Goal: Information Seeking & Learning: Check status

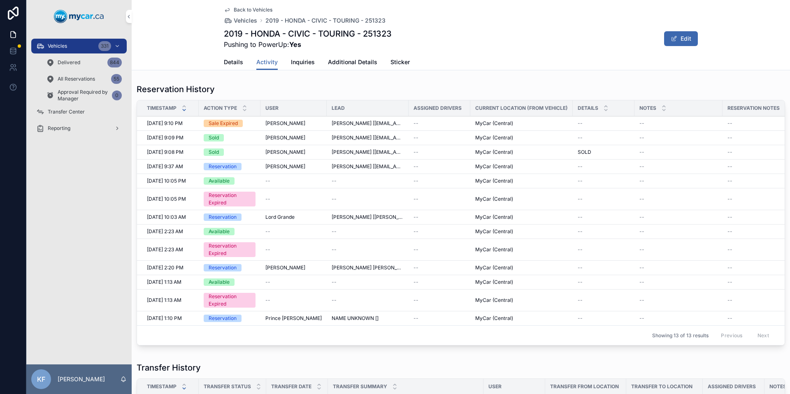
click at [64, 45] on span "Vehicles" at bounding box center [57, 46] width 19 height 7
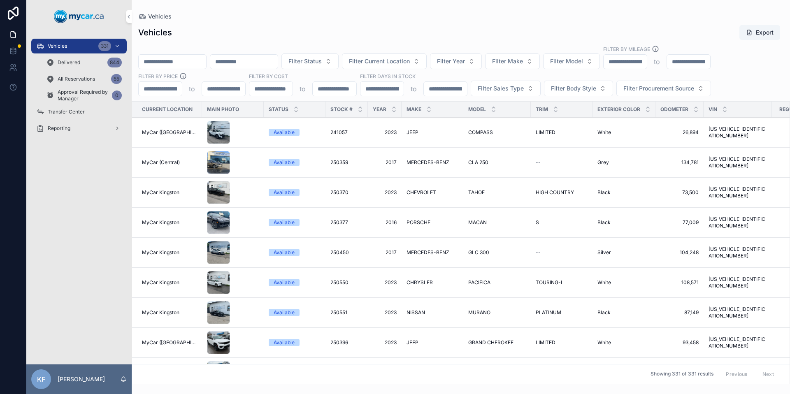
click at [523, 62] on span "Filter Make" at bounding box center [507, 61] width 31 height 8
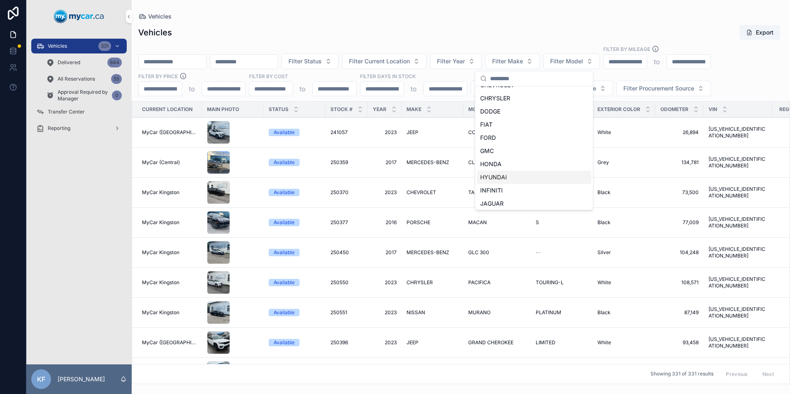
click at [500, 181] on span "HYUNDAI" at bounding box center [493, 177] width 27 height 8
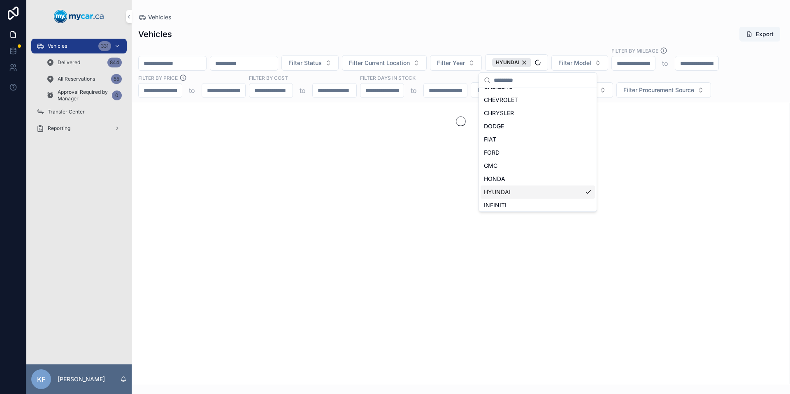
scroll to position [115, 0]
click at [425, 41] on div "Vehicles Export" at bounding box center [460, 34] width 645 height 16
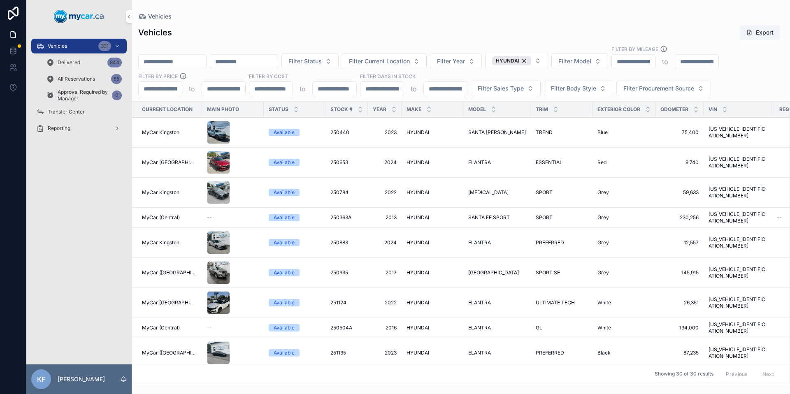
click at [583, 63] on span "Filter Model" at bounding box center [574, 61] width 33 height 8
type input "*******"
click at [557, 97] on span "ELANTRA" at bounding box center [560, 94] width 27 height 8
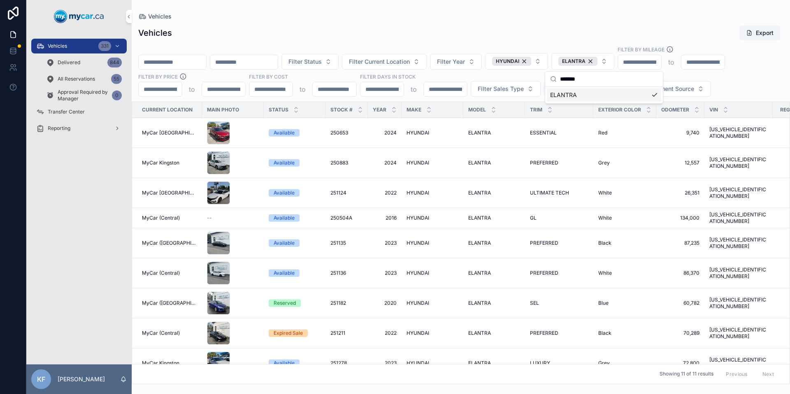
click at [477, 33] on div "Vehicles Export" at bounding box center [460, 33] width 645 height 16
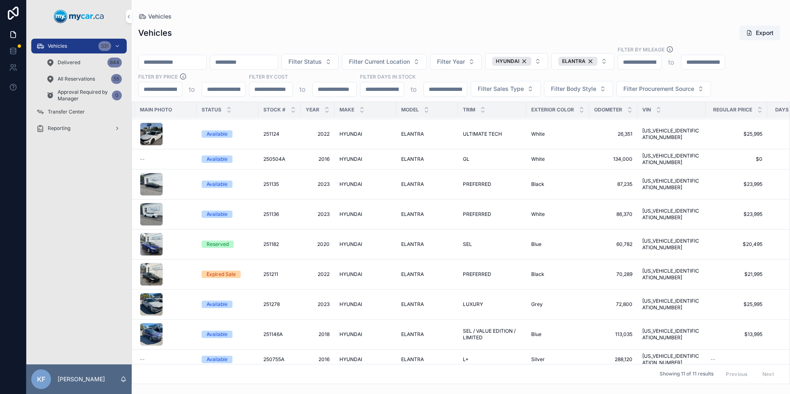
scroll to position [59, 63]
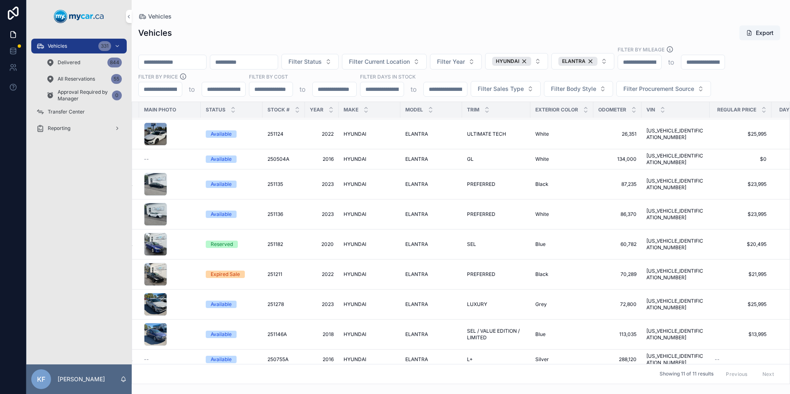
click at [211, 241] on div "Reserved" at bounding box center [222, 244] width 22 height 7
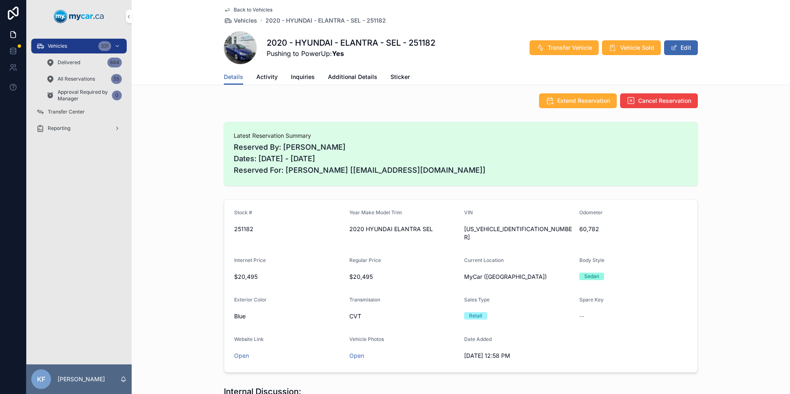
scroll to position [85, 0]
click at [0, 0] on div "scrollable content" at bounding box center [0, 0] width 0 height 0
click at [71, 49] on div "Vehicles 331" at bounding box center [79, 45] width 86 height 13
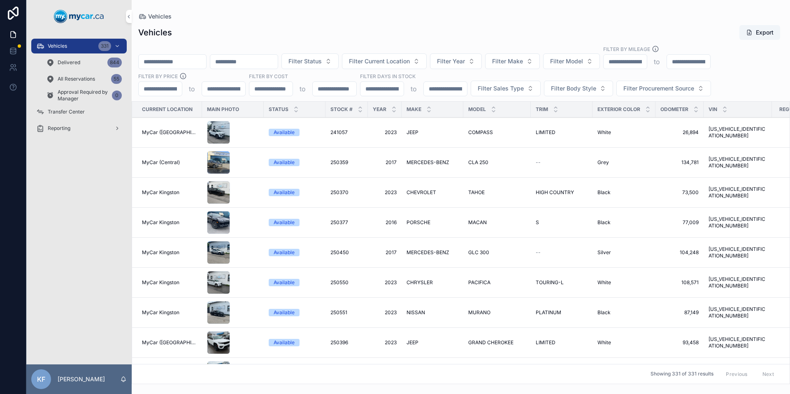
click at [523, 63] on span "Filter Make" at bounding box center [507, 61] width 31 height 8
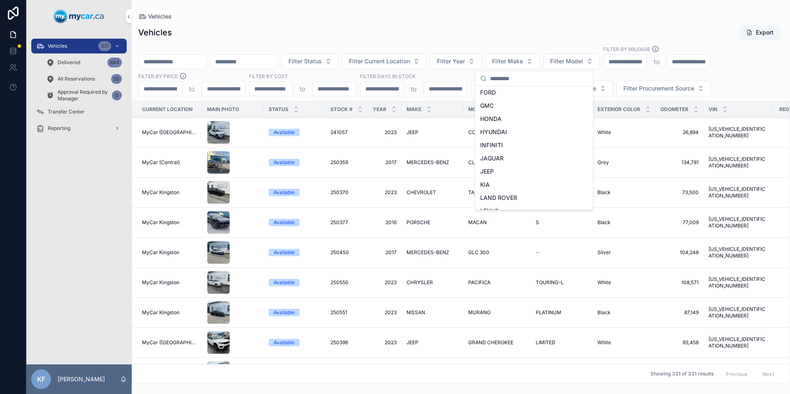
scroll to position [148, 0]
click at [507, 131] on div "HYUNDAI" at bounding box center [534, 131] width 114 height 13
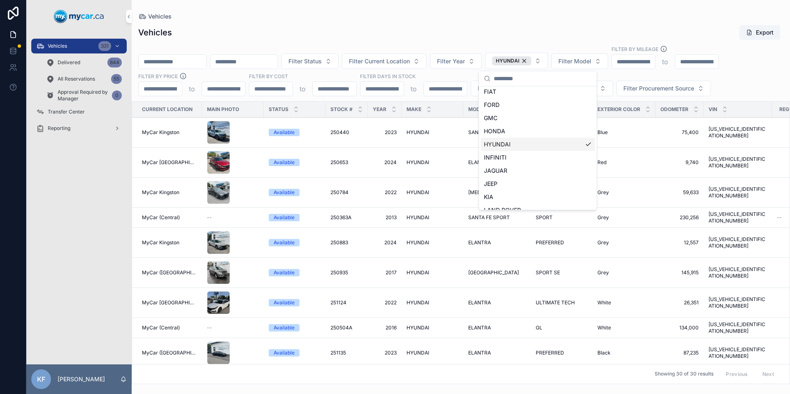
scroll to position [161, 0]
click at [434, 16] on div "Vehicles" at bounding box center [460, 16] width 645 height 7
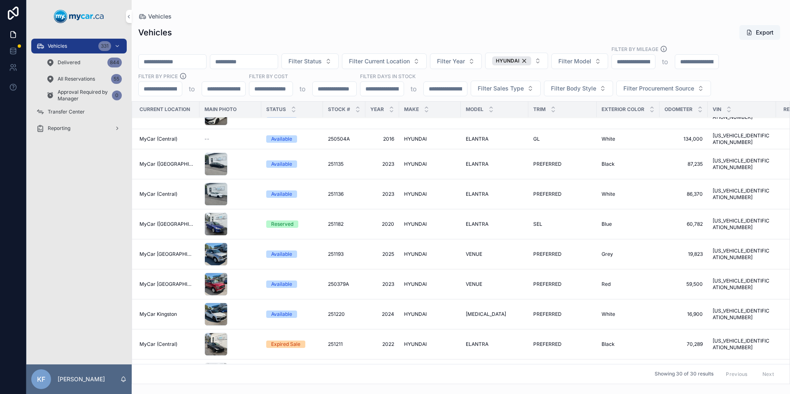
scroll to position [189, 0]
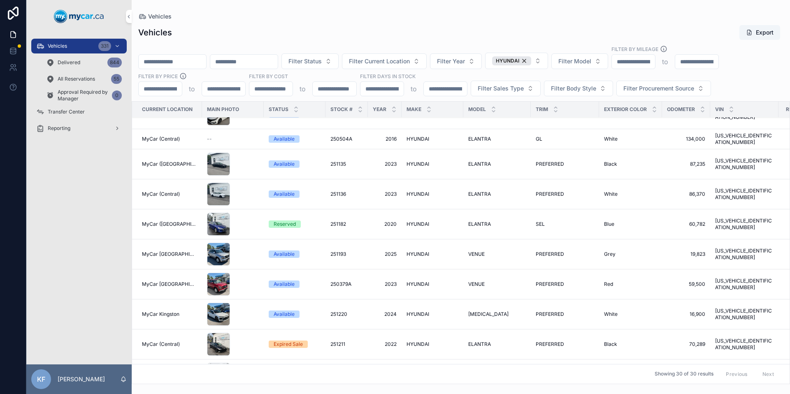
click at [275, 341] on div "Expired Sale" at bounding box center [287, 344] width 29 height 7
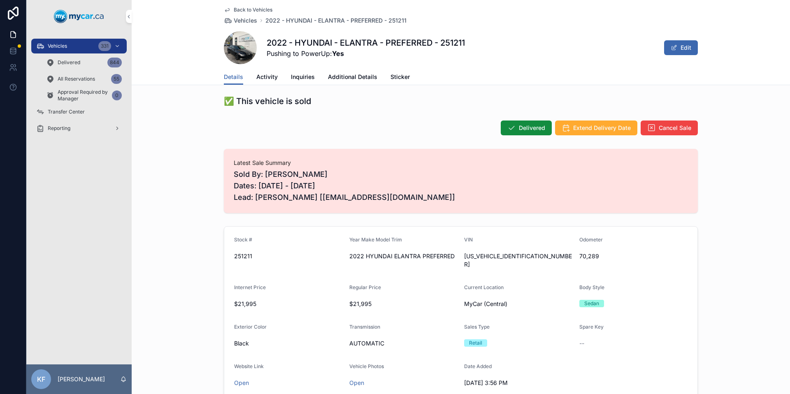
scroll to position [25, 0]
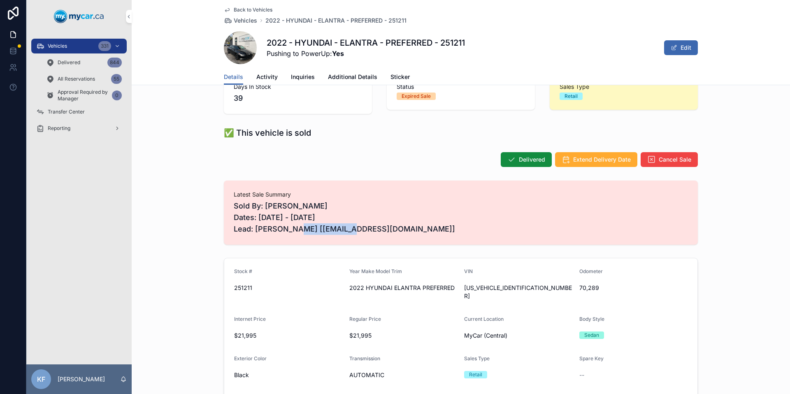
drag, startPoint x: 330, startPoint y: 230, endPoint x: 269, endPoint y: 225, distance: 61.9
click at [269, 225] on span "Sold By: [PERSON_NAME] Dates: [DATE] - [DATE] Lead: [PERSON_NAME] [[EMAIL_ADDRE…" at bounding box center [461, 217] width 454 height 35
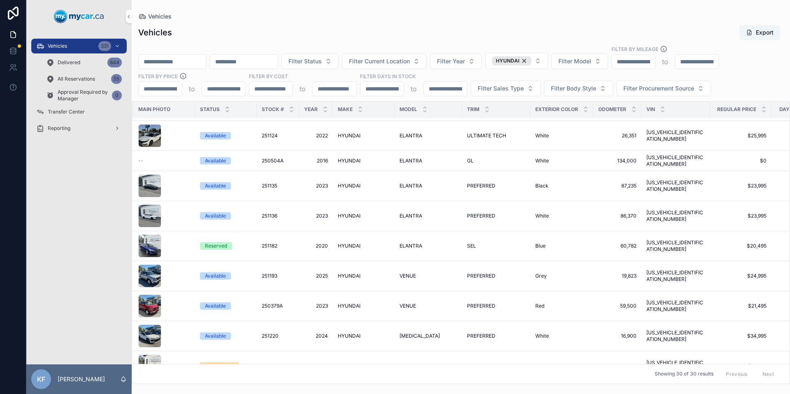
scroll to position [167, 0]
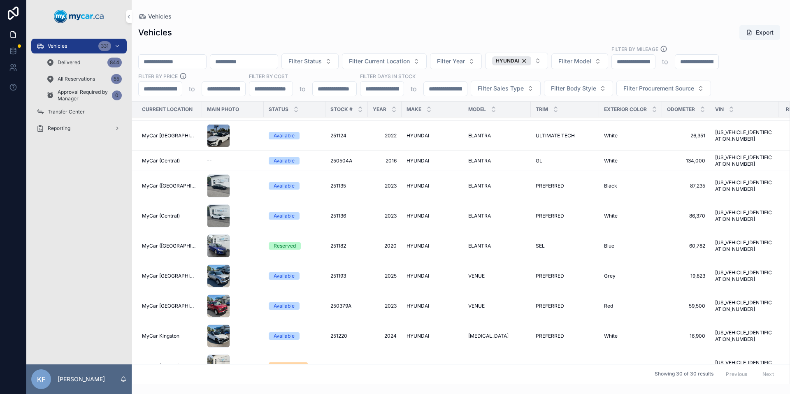
click at [285, 242] on div "Reserved" at bounding box center [284, 245] width 22 height 7
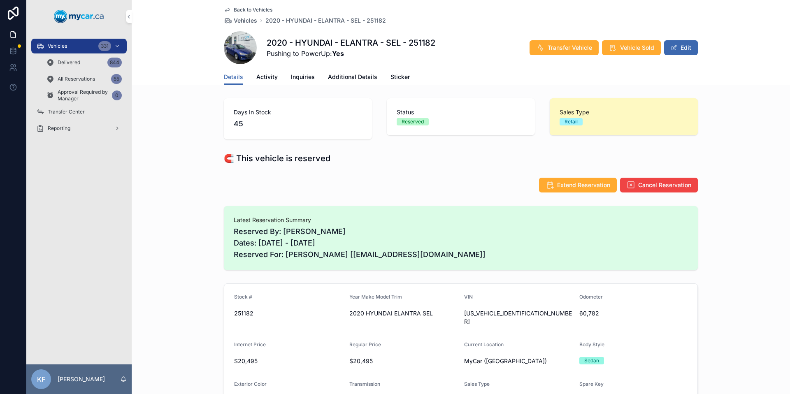
click at [466, 258] on span "Reserved By: [PERSON_NAME] Dates: [DATE] - [DATE] Reserved For: [PERSON_NAME] […" at bounding box center [461, 243] width 454 height 35
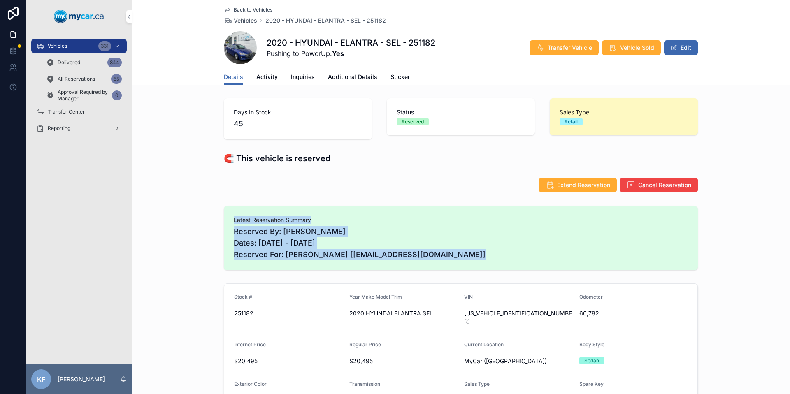
drag, startPoint x: 450, startPoint y: 255, endPoint x: 222, endPoint y: 216, distance: 231.6
click at [224, 216] on div "Latest Reservation Summary Reserved By: [PERSON_NAME] Dates: [DATE] - [DATE] Re…" at bounding box center [461, 238] width 474 height 64
click at [227, 219] on div "Latest Reservation Summary Reserved By: [PERSON_NAME] Dates: [DATE] - [DATE] Re…" at bounding box center [461, 238] width 474 height 64
drag, startPoint x: 227, startPoint y: 219, endPoint x: 466, endPoint y: 248, distance: 241.5
click at [466, 248] on div "Latest Reservation Summary Reserved By: [PERSON_NAME] Dates: [DATE] - [DATE] Re…" at bounding box center [461, 238] width 474 height 64
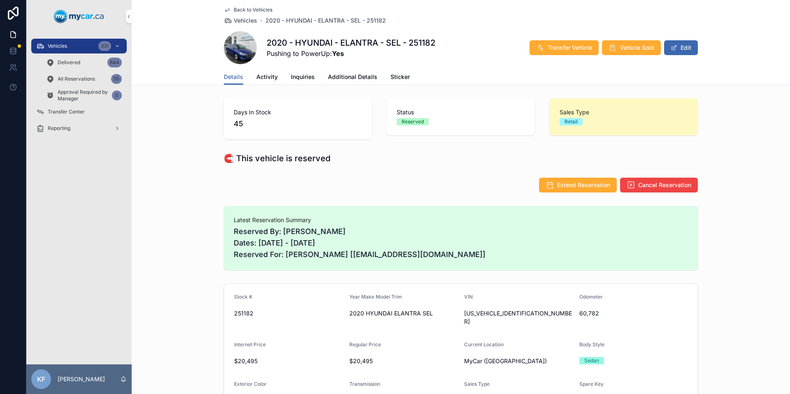
click at [468, 254] on span "Reserved By: [PERSON_NAME] Dates: [DATE] - [DATE] Reserved For: [PERSON_NAME] […" at bounding box center [461, 243] width 454 height 35
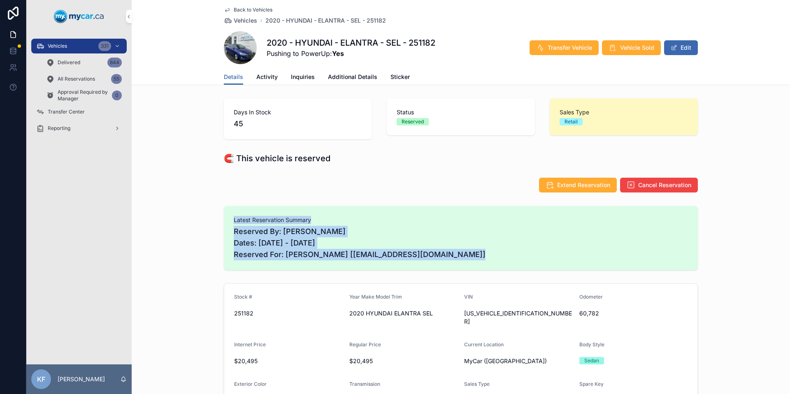
drag, startPoint x: 431, startPoint y: 253, endPoint x: 224, endPoint y: 220, distance: 210.3
click at [224, 220] on div "Latest Reservation Summary Reserved By: [PERSON_NAME] Dates: [DATE] - [DATE] Re…" at bounding box center [461, 238] width 474 height 64
click at [225, 220] on div "Latest Reservation Summary Reserved By: [PERSON_NAME] Dates: [DATE] - [DATE] Re…" at bounding box center [461, 238] width 474 height 64
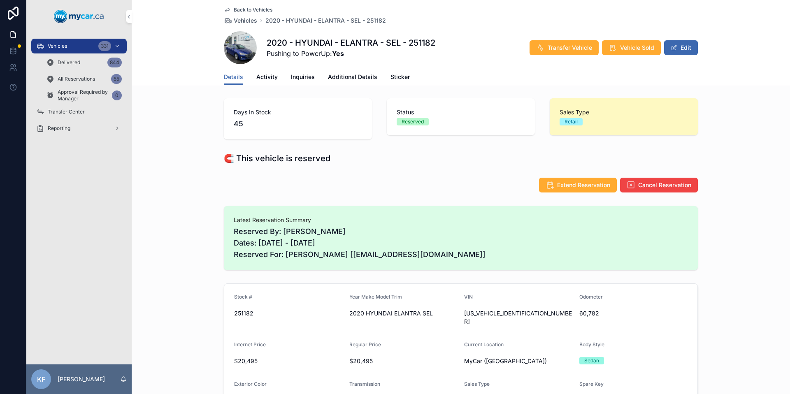
drag, startPoint x: 227, startPoint y: 220, endPoint x: 542, endPoint y: 274, distance: 320.5
click at [542, 274] on div "Days In Stock 45 Status Reserved Sales Type Retail 🧲 This vehicle is reserved E…" at bounding box center [461, 385] width 658 height 581
click at [463, 249] on span "Reserved By: [PERSON_NAME] Dates: [DATE] - [DATE] Reserved For: [PERSON_NAME] […" at bounding box center [461, 243] width 454 height 35
drag, startPoint x: 463, startPoint y: 253, endPoint x: 225, endPoint y: 221, distance: 240.3
click at [224, 223] on div "Latest Reservation Summary Reserved By: [PERSON_NAME] Dates: [DATE] - [DATE] Re…" at bounding box center [461, 238] width 474 height 64
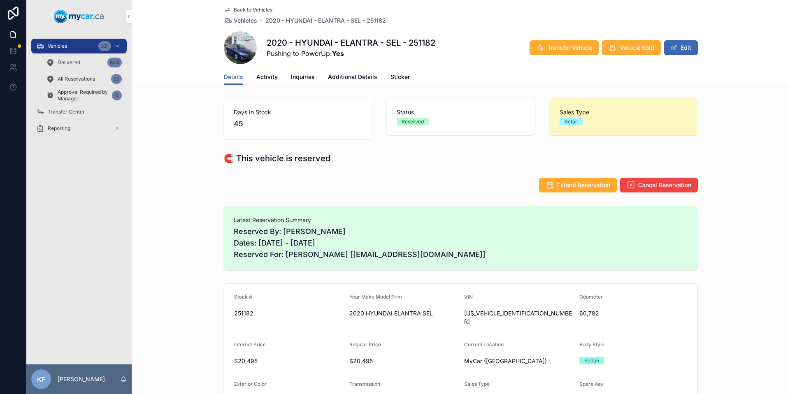
click at [227, 220] on div "Latest Reservation Summary Reserved By: [PERSON_NAME] Dates: [DATE] - [DATE] Re…" at bounding box center [461, 238] width 474 height 64
drag, startPoint x: 253, startPoint y: 220, endPoint x: 511, endPoint y: 258, distance: 260.6
click at [511, 258] on div "Latest Reservation Summary Reserved By: [PERSON_NAME] Dates: [DATE] - [DATE] Re…" at bounding box center [461, 238] width 474 height 64
click at [511, 258] on span "Reserved By: [PERSON_NAME] Dates: [DATE] - [DATE] Reserved For: [PERSON_NAME] […" at bounding box center [461, 243] width 454 height 35
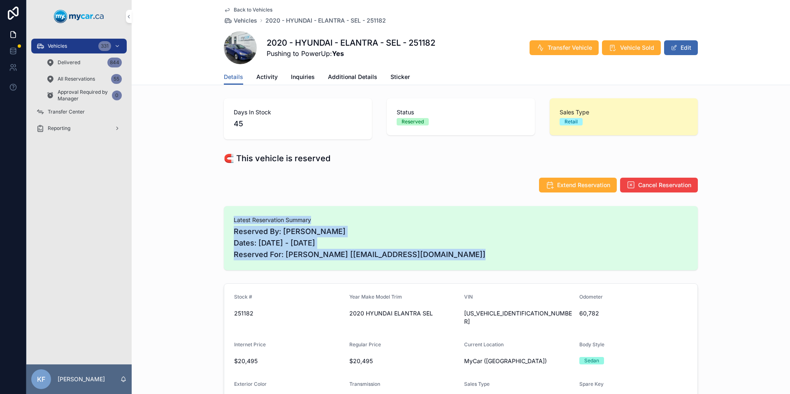
drag, startPoint x: 330, startPoint y: 228, endPoint x: 204, endPoint y: 210, distance: 127.6
click at [204, 210] on div "Latest Reservation Summary Reserved By: [PERSON_NAME] Dates: [DATE] - [DATE] Re…" at bounding box center [461, 238] width 658 height 71
click at [219, 220] on div "Latest Reservation Summary Reserved By: [PERSON_NAME] Dates: [DATE] - [DATE] Re…" at bounding box center [461, 238] width 658 height 71
drag, startPoint x: 229, startPoint y: 220, endPoint x: 522, endPoint y: 258, distance: 295.7
click at [522, 258] on div "Latest Reservation Summary Reserved By: [PERSON_NAME] Dates: [DATE] - [DATE] Re…" at bounding box center [461, 238] width 474 height 64
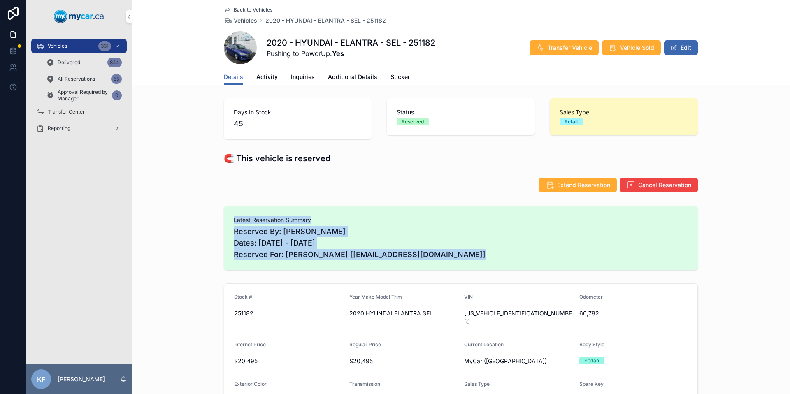
click at [522, 258] on span "Reserved By: [PERSON_NAME] Dates: [DATE] - [DATE] Reserved For: [PERSON_NAME] […" at bounding box center [461, 243] width 454 height 35
drag, startPoint x: 520, startPoint y: 260, endPoint x: 247, endPoint y: 212, distance: 277.2
click at [235, 215] on div "Latest Reservation Summary Reserved By: [PERSON_NAME] Dates: [DATE] - [DATE] Re…" at bounding box center [461, 238] width 474 height 64
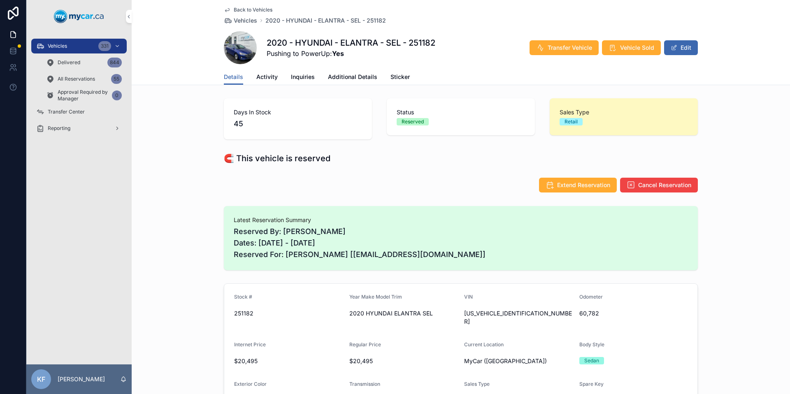
click at [234, 217] on span "Latest Reservation Summary" at bounding box center [461, 220] width 454 height 8
drag, startPoint x: 231, startPoint y: 217, endPoint x: 537, endPoint y: 269, distance: 311.1
click at [537, 269] on div "Latest Reservation Summary Reserved By: [PERSON_NAME] Dates: [DATE] - [DATE] Re…" at bounding box center [461, 238] width 474 height 64
drag, startPoint x: 473, startPoint y: 244, endPoint x: 303, endPoint y: 78, distance: 236.7
click at [472, 243] on span "Reserved By: [PERSON_NAME] Dates: [DATE] - [DATE] Reserved For: [PERSON_NAME] […" at bounding box center [461, 243] width 454 height 35
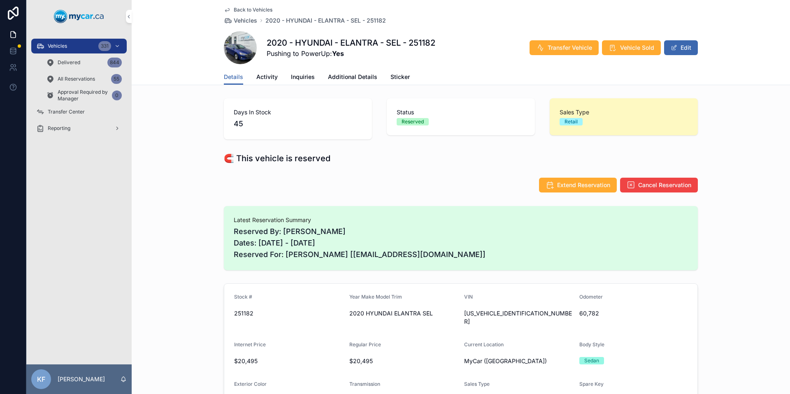
click at [261, 76] on span "Activity" at bounding box center [266, 77] width 21 height 8
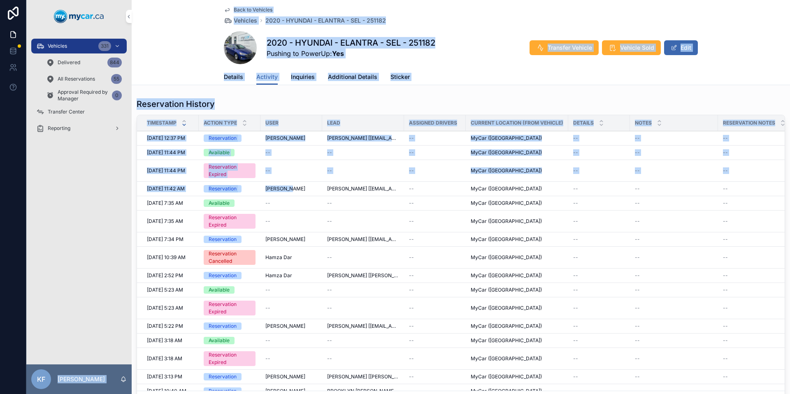
drag, startPoint x: 283, startPoint y: 190, endPoint x: 95, endPoint y: 181, distance: 188.2
click at [99, 181] on div "Vehicles 331 Delivered 844 All Reservations 55 Approval Required by Manager 0 T…" at bounding box center [407, 197] width 763 height 394
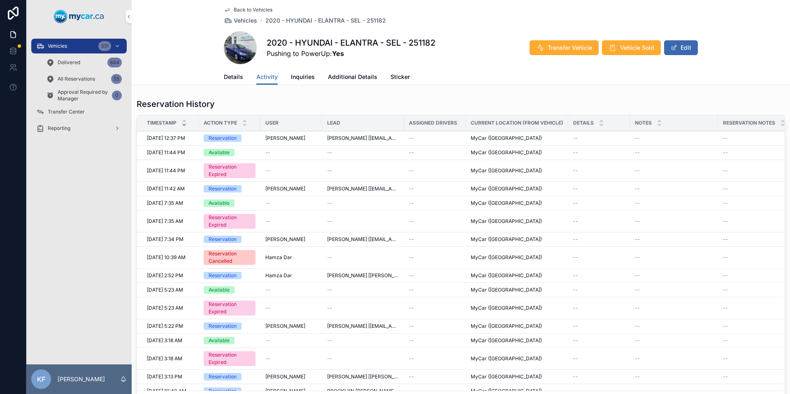
click at [95, 181] on div "Vehicles 331 Delivered 844 All Reservations 55 Approval Required by Manager 0 T…" at bounding box center [78, 198] width 105 height 331
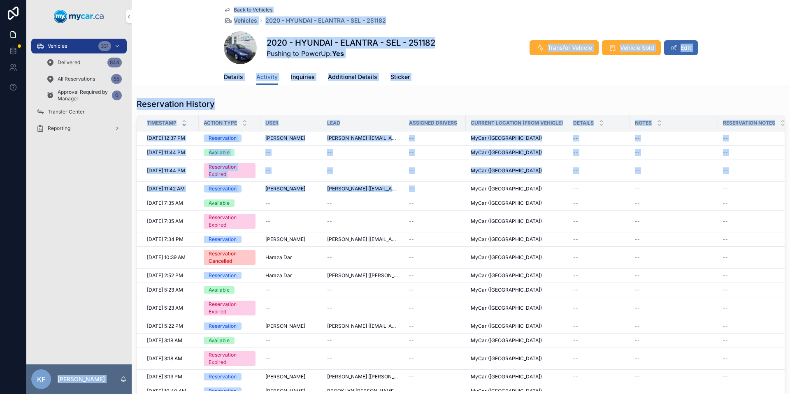
drag, startPoint x: 93, startPoint y: 182, endPoint x: 471, endPoint y: 188, distance: 378.0
click at [471, 188] on div "Vehicles 331 Delivered 844 All Reservations 55 Approval Required by Manager 0 T…" at bounding box center [407, 197] width 763 height 394
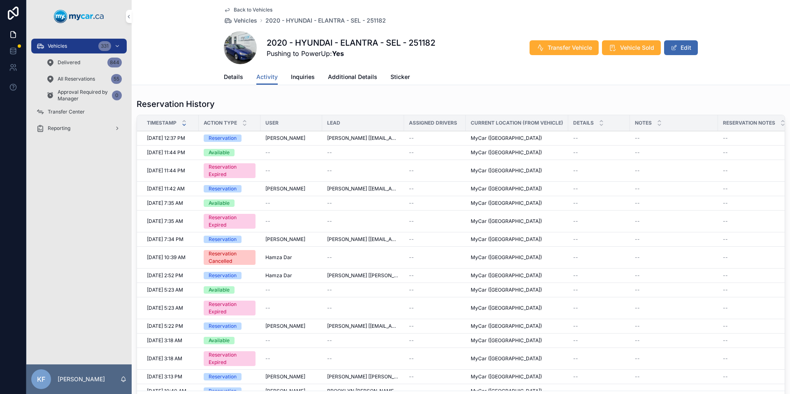
click at [516, 191] on div "MyCar ([GEOGRAPHIC_DATA])" at bounding box center [516, 188] width 93 height 7
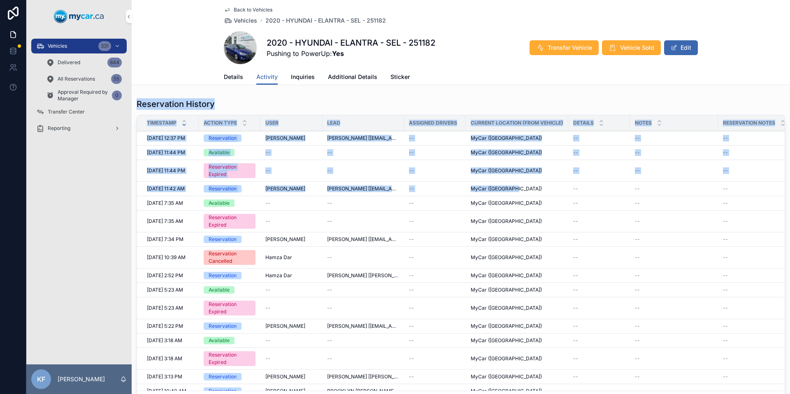
drag, startPoint x: 516, startPoint y: 191, endPoint x: 137, endPoint y: 104, distance: 388.6
click at [137, 104] on div "Reservation History Timestamp Action Type User Lead Assigned Drivers Current Lo…" at bounding box center [461, 254] width 648 height 313
click at [137, 104] on h1 "Reservation History" at bounding box center [176, 104] width 78 height 12
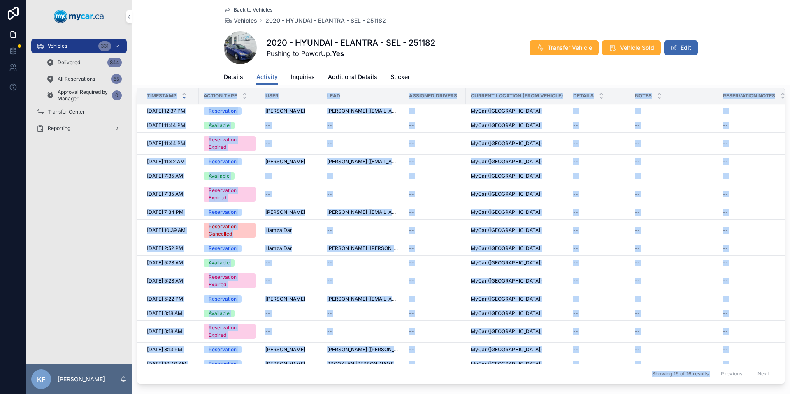
drag, startPoint x: 137, startPoint y: 104, endPoint x: 547, endPoint y: 388, distance: 498.2
click at [547, 388] on div "Reservation History Timestamp Action Type User Lead Assigned Drivers Current Lo…" at bounding box center [461, 284] width 658 height 432
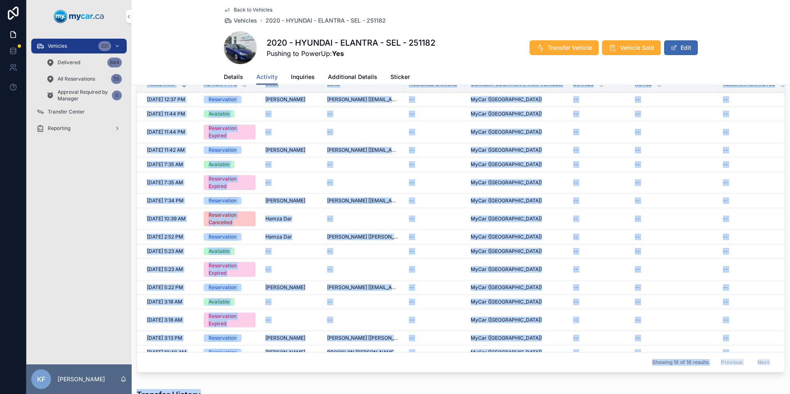
click at [629, 380] on div "Reservation History Timestamp Action Type User Lead Assigned Drivers Current Lo…" at bounding box center [461, 272] width 658 height 432
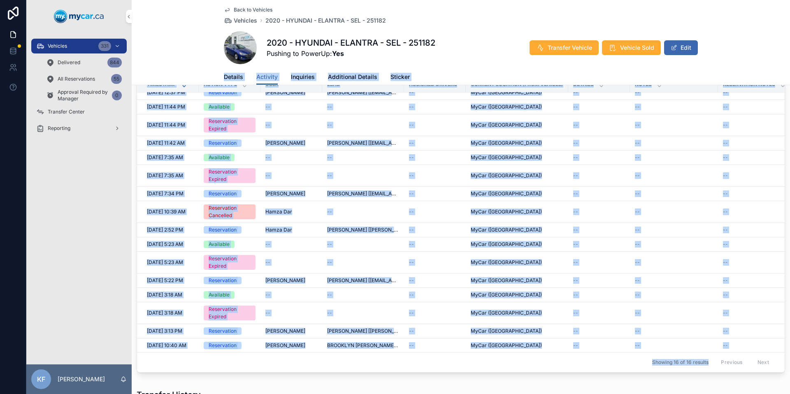
scroll to position [0, 0]
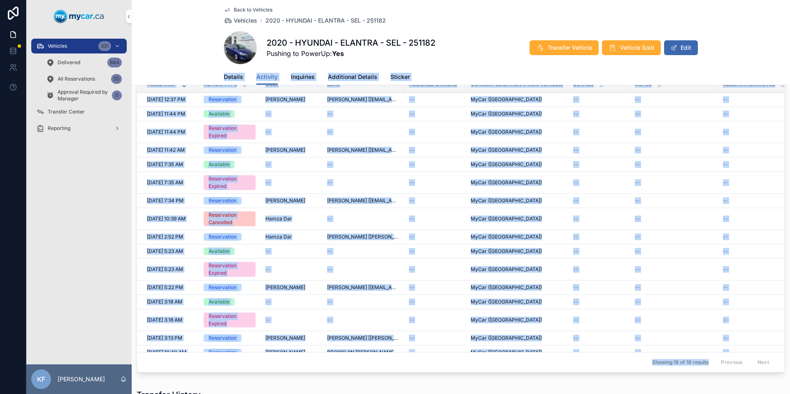
drag, startPoint x: 630, startPoint y: 382, endPoint x: 143, endPoint y: 37, distance: 596.7
click at [143, 37] on div "Back to Vehicles Vehicles 2020 - HYUNDAI - ELANTRA - SEL - 251182 2020 - HYUNDA…" at bounding box center [461, 251] width 658 height 580
click at [164, 73] on div "Details Activity Inquiries Additional Details Sticker" at bounding box center [461, 77] width 648 height 16
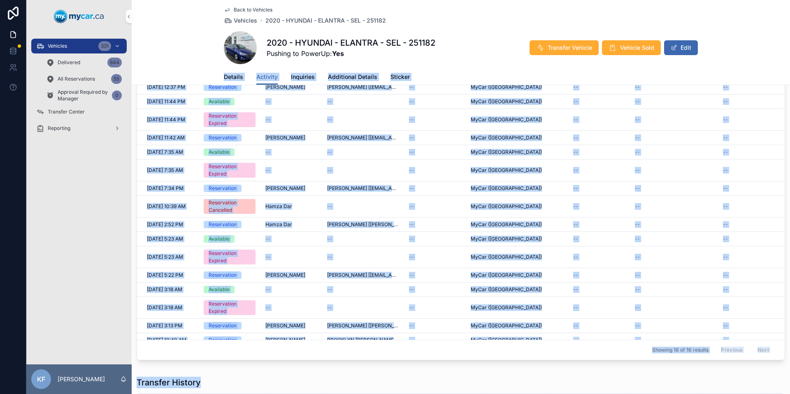
drag, startPoint x: 185, startPoint y: 74, endPoint x: 622, endPoint y: 389, distance: 539.3
click at [622, 389] on div "Back to Vehicles Vehicles 2020 - HYUNDAI - ELANTRA - SEL - 251182 2020 - HYUNDA…" at bounding box center [461, 239] width 658 height 580
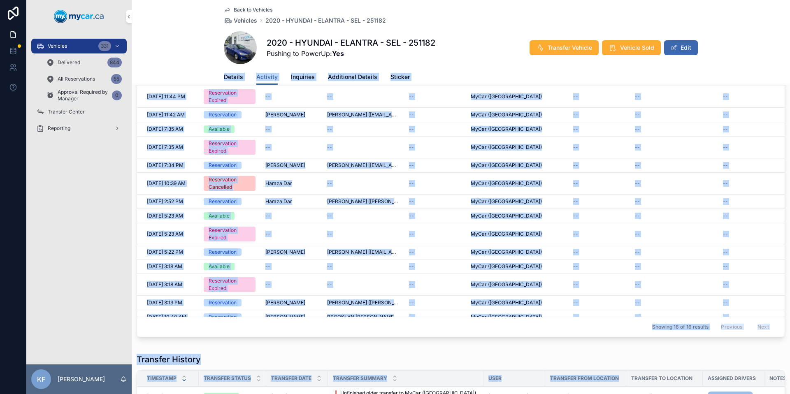
click at [644, 362] on div "Transfer History" at bounding box center [461, 360] width 648 height 12
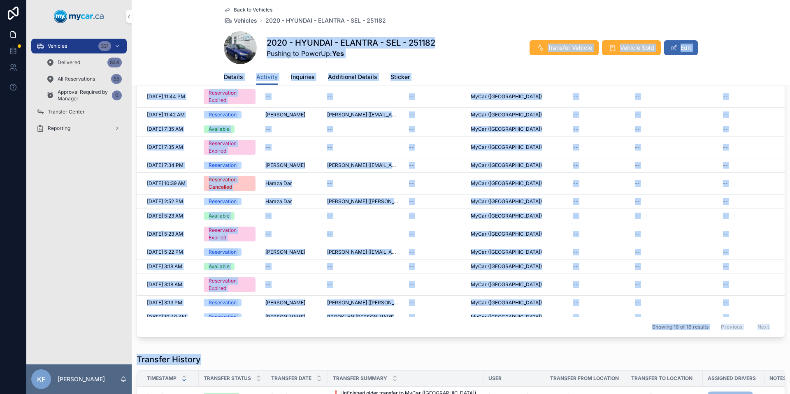
drag, startPoint x: 648, startPoint y: 359, endPoint x: 196, endPoint y: 30, distance: 558.5
click at [196, 30] on div "Back to Vehicles Vehicles 2020 - HYUNDAI - ELANTRA - SEL - 251182 2020 - HYUNDA…" at bounding box center [461, 216] width 658 height 580
click at [190, 76] on div "Details Activity Inquiries Additional Details Sticker" at bounding box center [461, 77] width 648 height 16
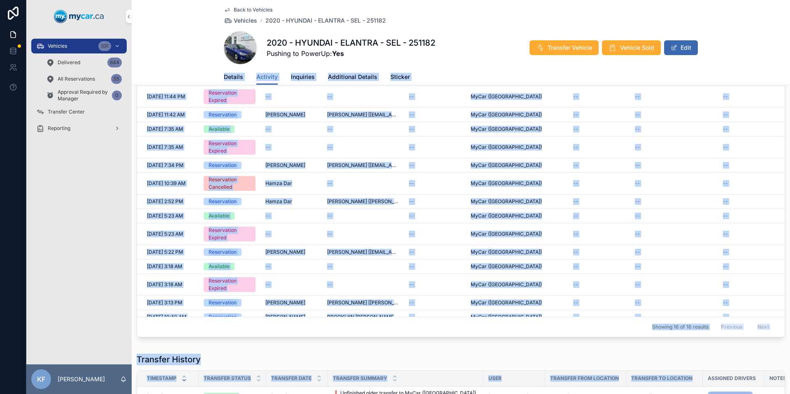
scroll to position [77, 0]
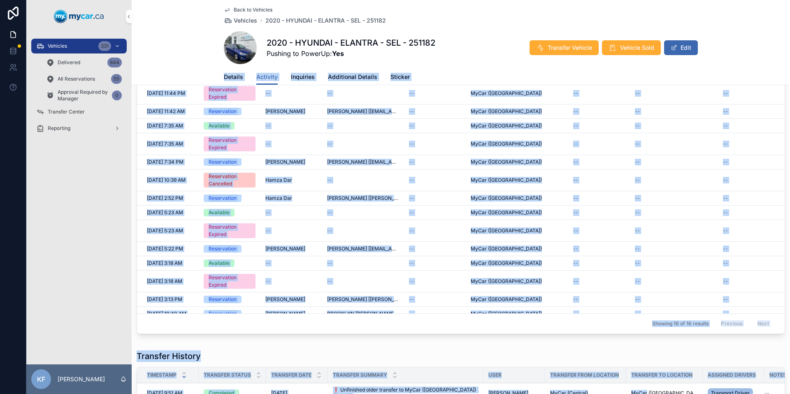
drag, startPoint x: 314, startPoint y: 111, endPoint x: 638, endPoint y: 373, distance: 416.1
click at [636, 385] on div "Back to Vehicles Vehicles 2020 - HYUNDAI - ELANTRA - SEL - 251182 2020 - HYUNDA…" at bounding box center [461, 213] width 658 height 580
click at [650, 354] on div "Transfer History" at bounding box center [461, 356] width 648 height 12
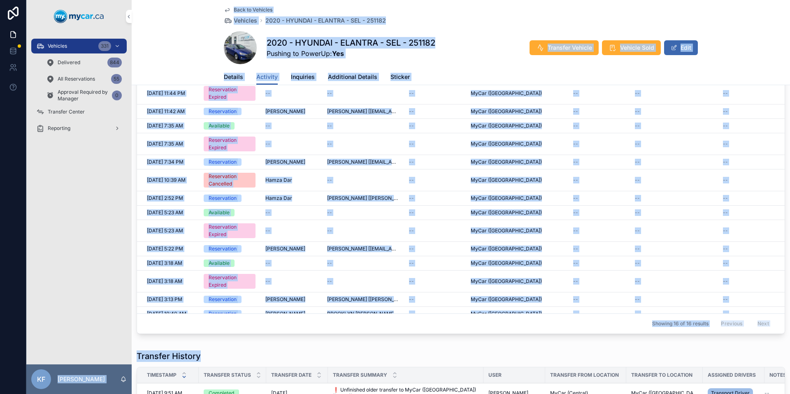
drag, startPoint x: 653, startPoint y: 359, endPoint x: 109, endPoint y: 39, distance: 631.7
click at [109, 39] on div "Vehicles 331 Delivered 844 All Reservations 55 Approval Required by Manager 0 T…" at bounding box center [407, 197] width 763 height 394
click at [173, 36] on div "Back to Vehicles Vehicles 2020 - HYUNDAI - ELANTRA - SEL - 251182 2020 - HYUNDA…" at bounding box center [461, 42] width 658 height 85
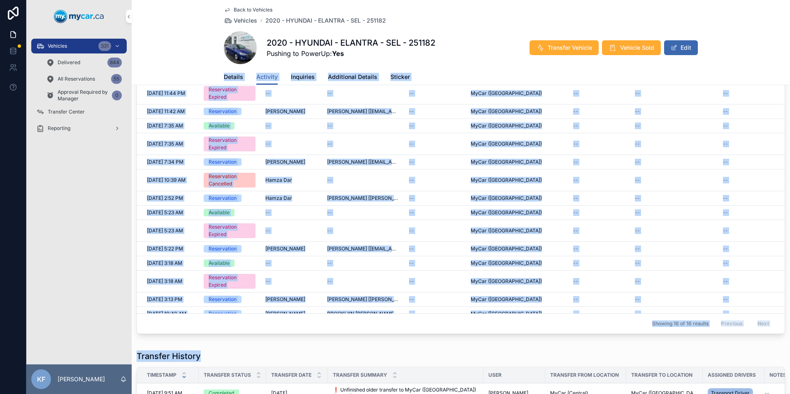
drag, startPoint x: 173, startPoint y: 38, endPoint x: 613, endPoint y: 347, distance: 538.2
click at [613, 347] on div "Back to Vehicles Vehicles 2020 - HYUNDAI - ELANTRA - SEL - 251182 2020 - HYUNDA…" at bounding box center [461, 213] width 658 height 580
click at [613, 347] on div "Transfer History Timestamp Transfer Status Transfer Date Transfer Summary User …" at bounding box center [461, 398] width 658 height 103
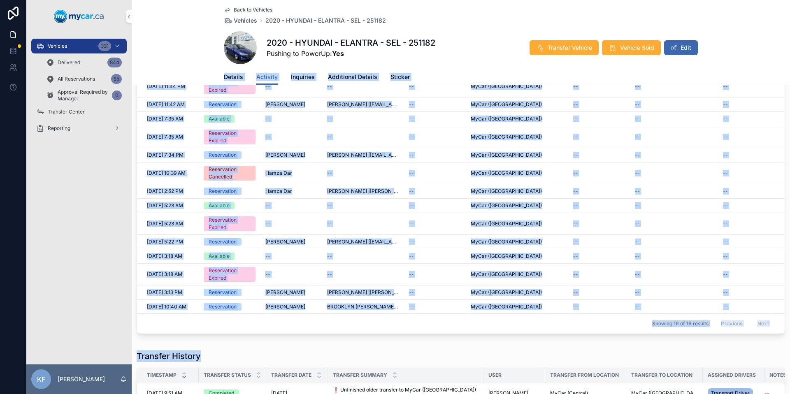
scroll to position [0, 0]
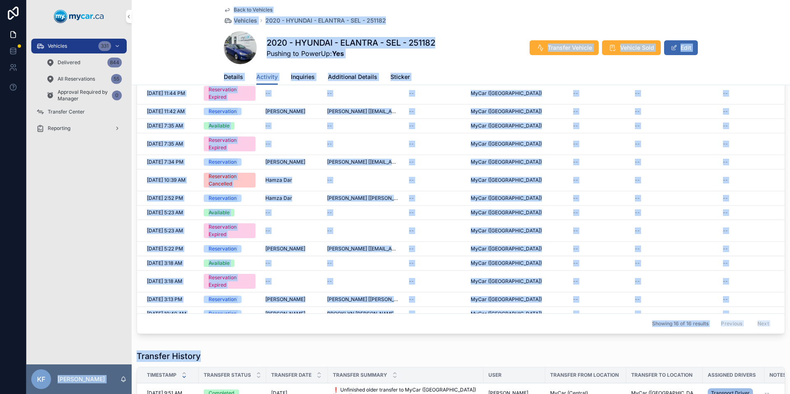
drag, startPoint x: 613, startPoint y: 346, endPoint x: 105, endPoint y: 8, distance: 609.5
click at [105, 8] on div "Vehicles 331 Delivered 844 All Reservations 55 Approval Required by Manager 0 T…" at bounding box center [407, 197] width 763 height 394
click at [200, 60] on div "Back to Vehicles Vehicles 2020 - HYUNDAI - ELANTRA - SEL - 251182 2020 - HYUNDA…" at bounding box center [461, 42] width 658 height 85
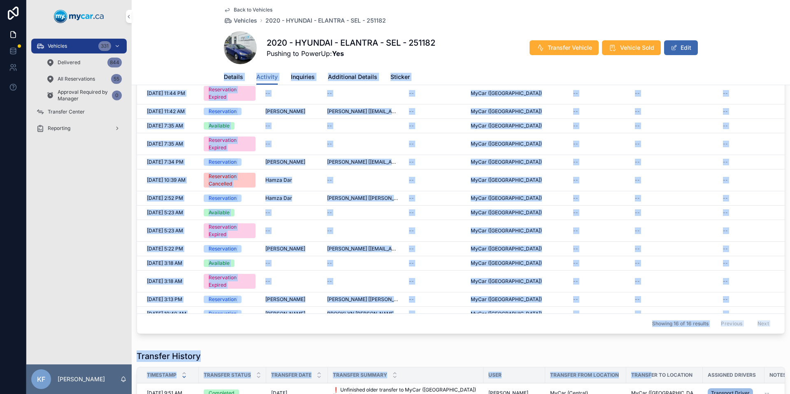
drag, startPoint x: 185, startPoint y: 51, endPoint x: 651, endPoint y: 372, distance: 565.1
click at [651, 372] on div "Back to Vehicles Vehicles 2020 - HYUNDAI - ELANTRA - SEL - 251182 2020 - HYUNDA…" at bounding box center [461, 213] width 658 height 580
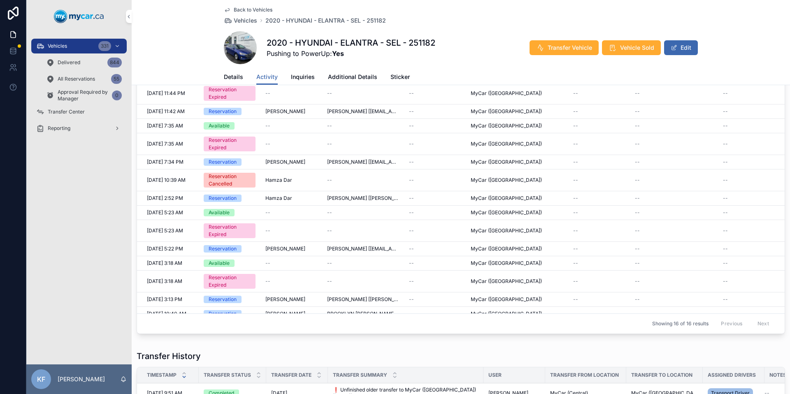
click at [653, 355] on div "Transfer History" at bounding box center [461, 356] width 648 height 12
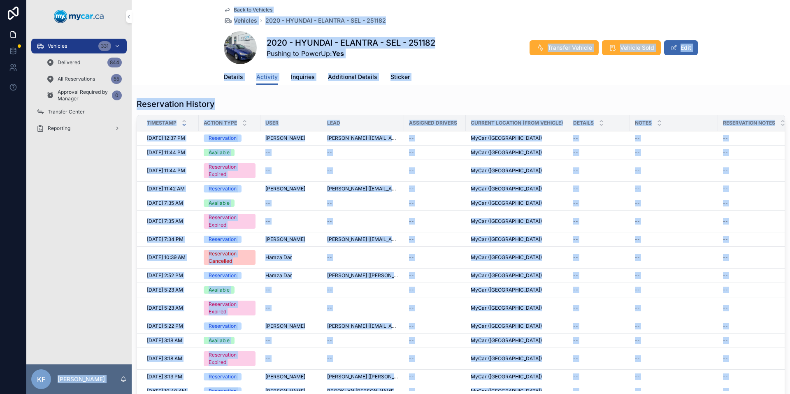
drag, startPoint x: 329, startPoint y: 165, endPoint x: -75, endPoint y: -51, distance: 458.1
click at [0, 0] on html "Vehicles 331 Delivered 844 All Reservations 55 Approval Required by Manager 0 T…" at bounding box center [395, 197] width 790 height 394
click at [190, 13] on div "Back to Vehicles Vehicles 2020 - HYUNDAI - ELANTRA - SEL - 251182 2020 - HYUNDA…" at bounding box center [461, 42] width 658 height 85
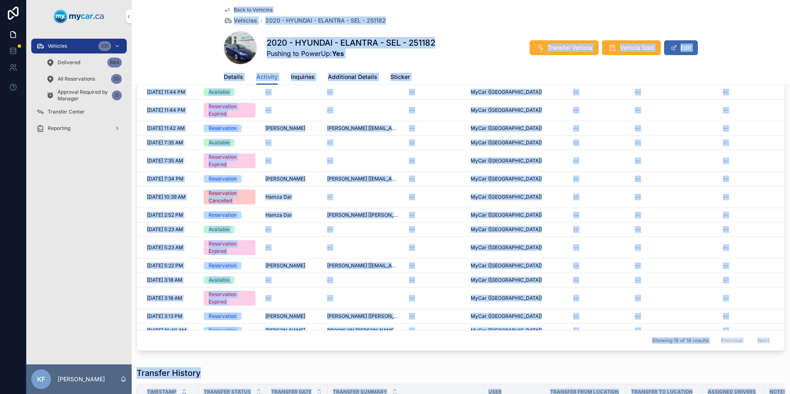
drag, startPoint x: 189, startPoint y: 12, endPoint x: 661, endPoint y: 394, distance: 606.7
click at [661, 394] on div "Back to Vehicles Vehicles 2020 - HYUNDAI - ELANTRA - SEL - 251182 2020 - HYUNDA…" at bounding box center [461, 230] width 658 height 580
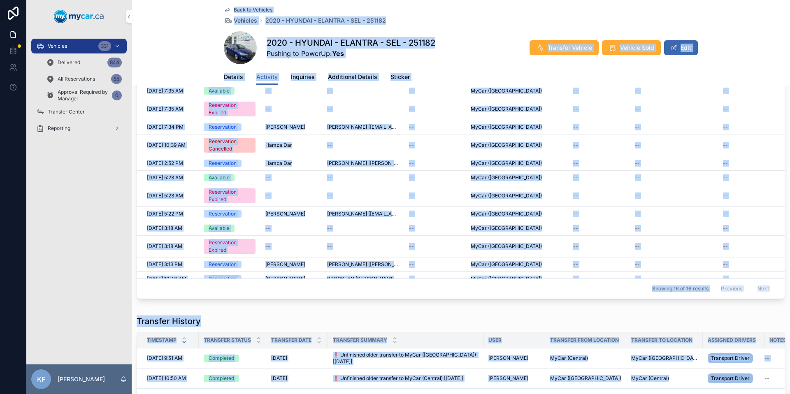
click at [649, 318] on div "Transfer History" at bounding box center [461, 321] width 648 height 12
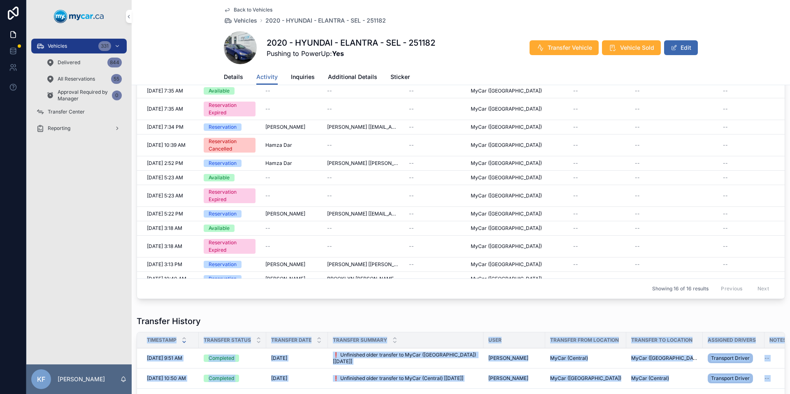
scroll to position [30, 0]
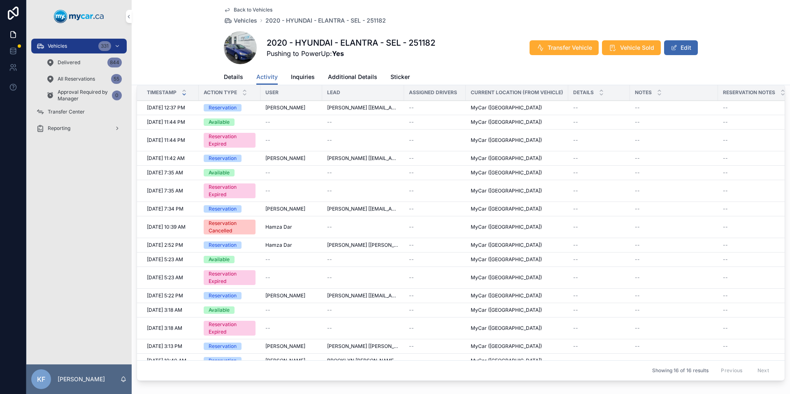
drag, startPoint x: 649, startPoint y: 317, endPoint x: 116, endPoint y: -5, distance: 622.5
click at [116, 0] on html "Vehicles 331 Delivered 844 All Reservations 55 Approval Required by Manager 0 T…" at bounding box center [395, 197] width 790 height 394
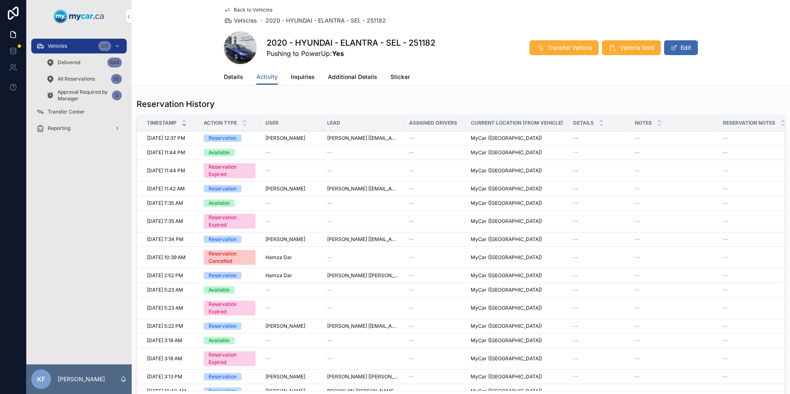
click at [200, 40] on div "Back to Vehicles Vehicles 2020 - HYUNDAI - ELANTRA - SEL - 251182 2020 - HYUNDA…" at bounding box center [461, 42] width 658 height 85
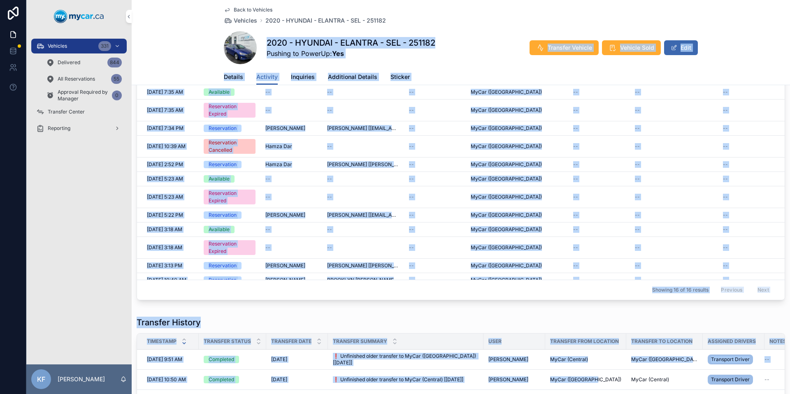
drag, startPoint x: 200, startPoint y: 41, endPoint x: 557, endPoint y: 394, distance: 502.2
click at [557, 394] on div "Back to Vehicles Vehicles 2020 - HYUNDAI - ELANTRA - SEL - 251182 2020 - HYUNDA…" at bounding box center [461, 179] width 658 height 580
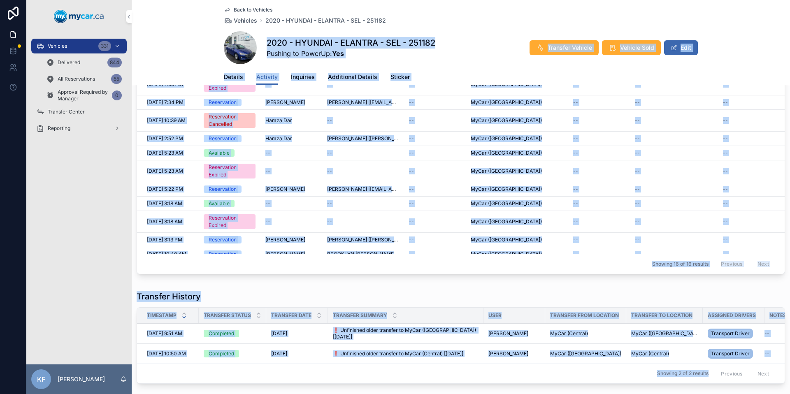
click at [584, 304] on div "Transfer History Timestamp Transfer Status Transfer Date Transfer Summary User …" at bounding box center [461, 337] width 648 height 93
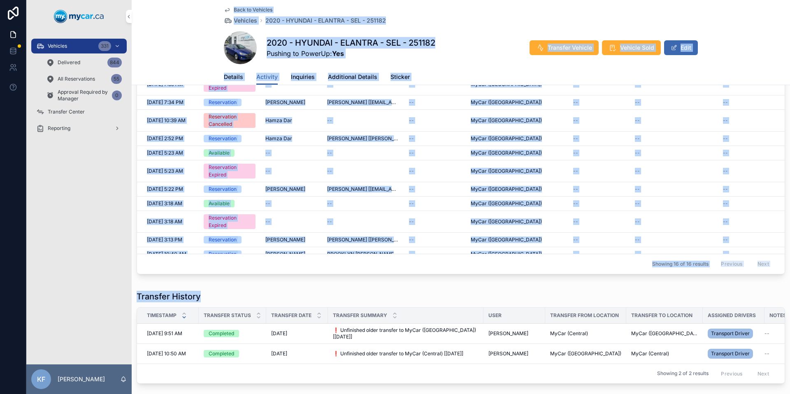
scroll to position [0, 0]
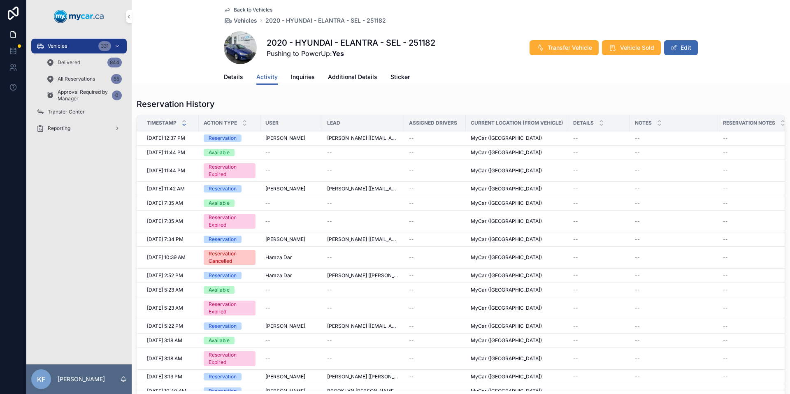
drag, startPoint x: 581, startPoint y: 296, endPoint x: 169, endPoint y: -50, distance: 538.0
click at [169, 0] on html "Vehicles 331 Delivered 844 All Reservations 55 Approval Required by Manager 0 T…" at bounding box center [395, 197] width 790 height 394
drag, startPoint x: 197, startPoint y: 20, endPoint x: 190, endPoint y: 32, distance: 13.5
click at [198, 20] on div "Back to Vehicles Vehicles 2020 - HYUNDAI - ELANTRA - SEL - 251182 2020 - HYUNDA…" at bounding box center [461, 42] width 658 height 85
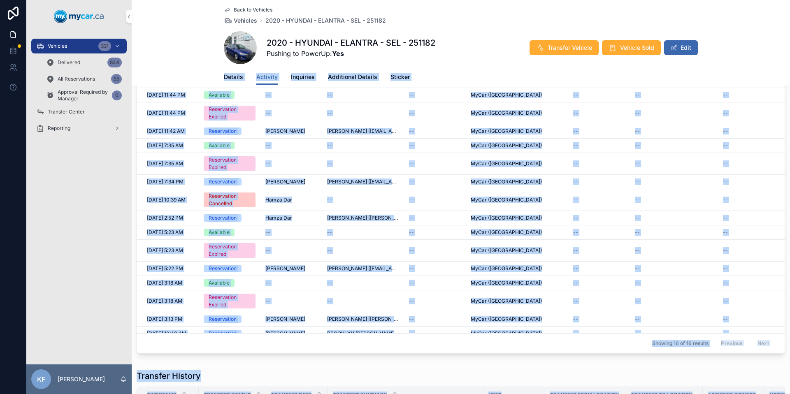
scroll to position [118, 0]
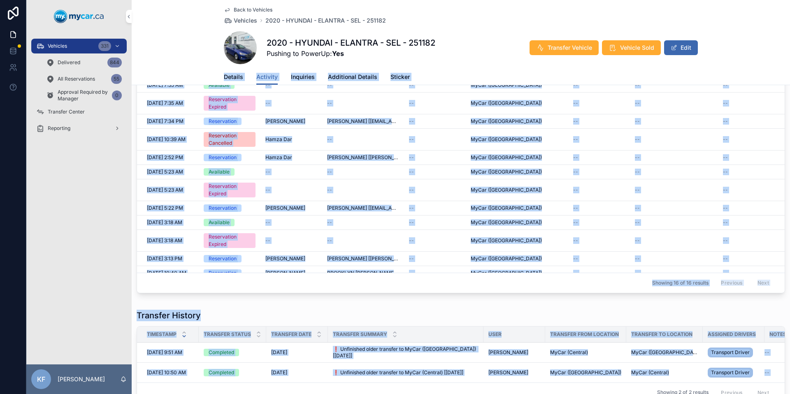
drag, startPoint x: 183, startPoint y: 42, endPoint x: 648, endPoint y: 394, distance: 582.4
click at [648, 394] on div "Back to Vehicles Vehicles 2020 - HYUNDAI - ELANTRA - SEL - 251182 2020 - HYUNDA…" at bounding box center [461, 172] width 658 height 580
click at [649, 310] on div "Transfer History" at bounding box center [461, 316] width 648 height 12
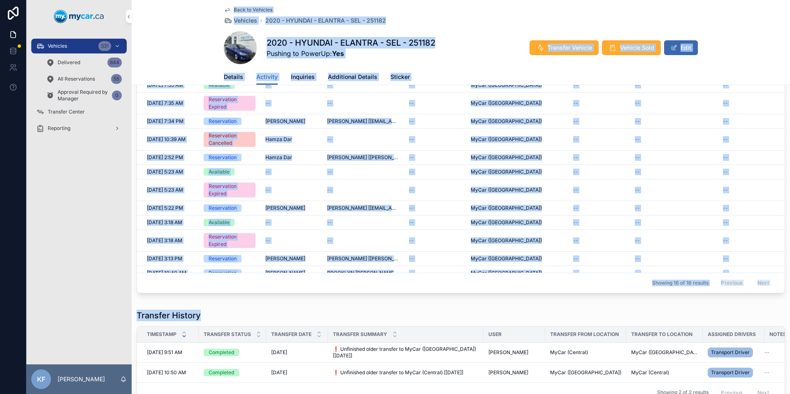
scroll to position [0, 0]
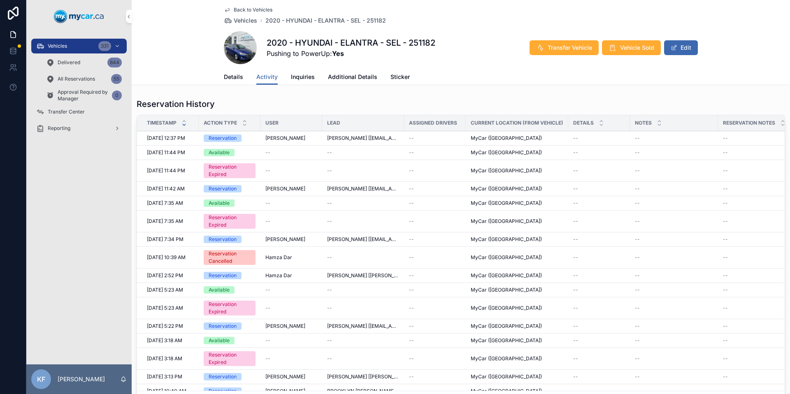
drag
click at [121, 0] on html "Vehicles 331 Delivered 844 All Reservations 55 Approval Required by Manager 0 T…" at bounding box center [395, 197] width 790 height 394
click at [183, 21] on div "Back to Vehicles Vehicles 2020 - HYUNDAI - ELANTRA - SEL - 251182 2020 - HYUNDA…" at bounding box center [461, 42] width 658 height 85
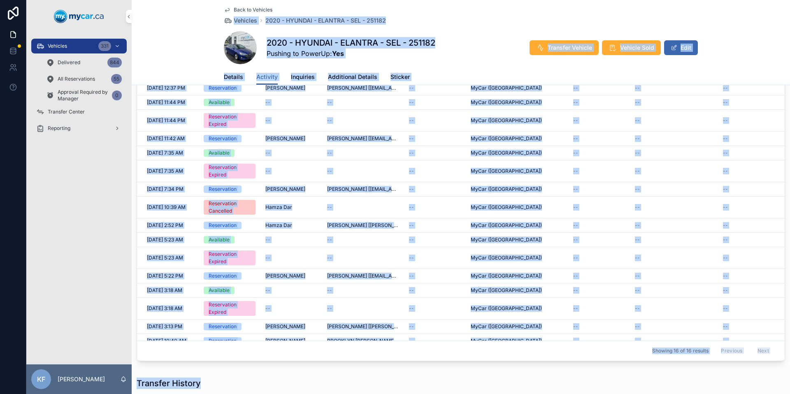
scroll to position [137, 0]
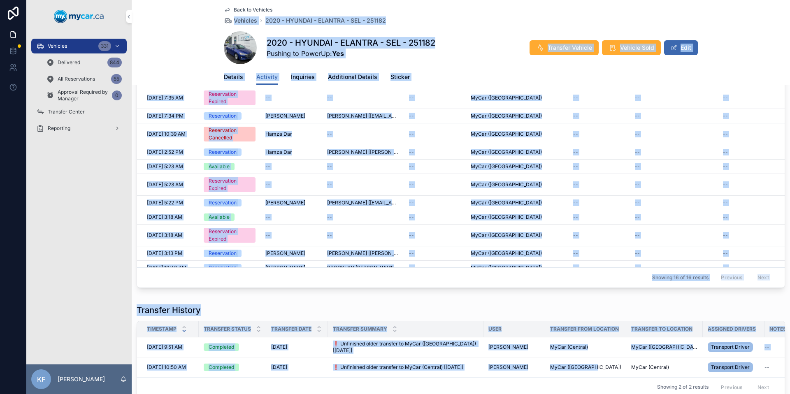
click at [612, 394] on div "Back to Vehicles Vehicles 2020 - HYUNDAI - ELANTRA - SEL - 251182 2020 - HYUNDA…" at bounding box center [461, 167] width 658 height 580
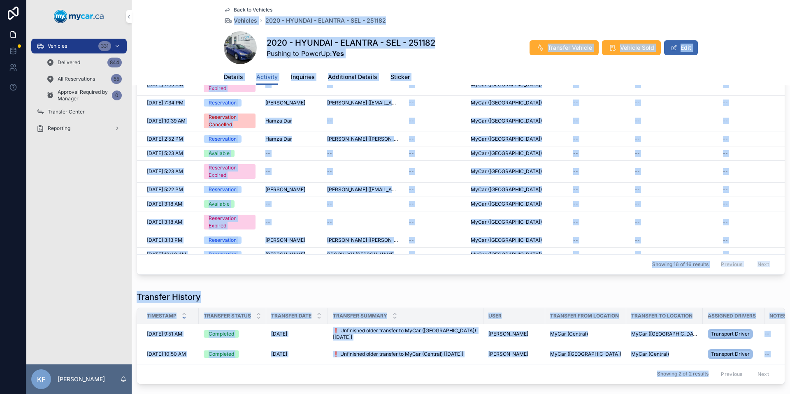
click at [626, 300] on div "Transfer History" at bounding box center [461, 297] width 648 height 12
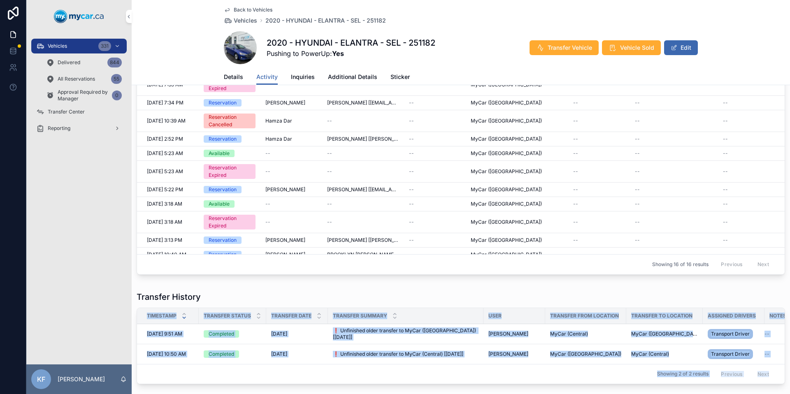
scroll to position [0, 0]
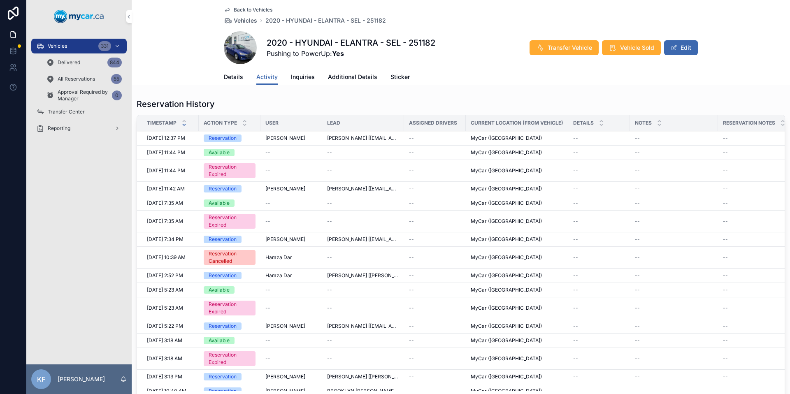
click at [135, 0] on html "Vehicles 331 Delivered 844 All Reservations 55 Approval Required by Manager 0 T…" at bounding box center [395, 197] width 790 height 394
click at [186, 12] on div "Back to Vehicles Vehicles 2020 - HYUNDAI - ELANTRA - SEL - 251182 2020 - HYUNDA…" at bounding box center [461, 42] width 658 height 85
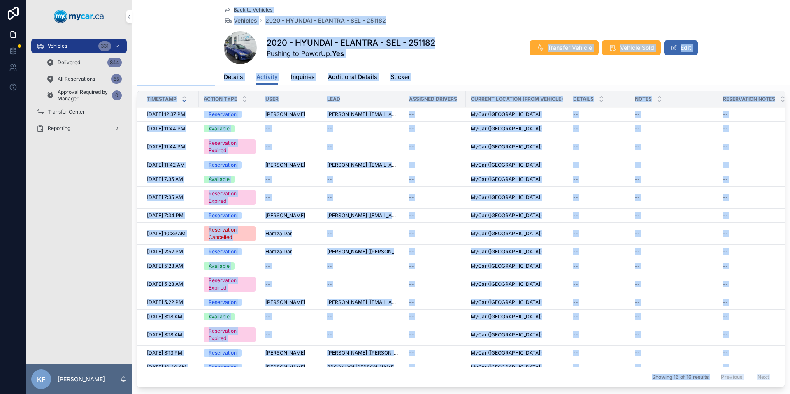
scroll to position [81, 0]
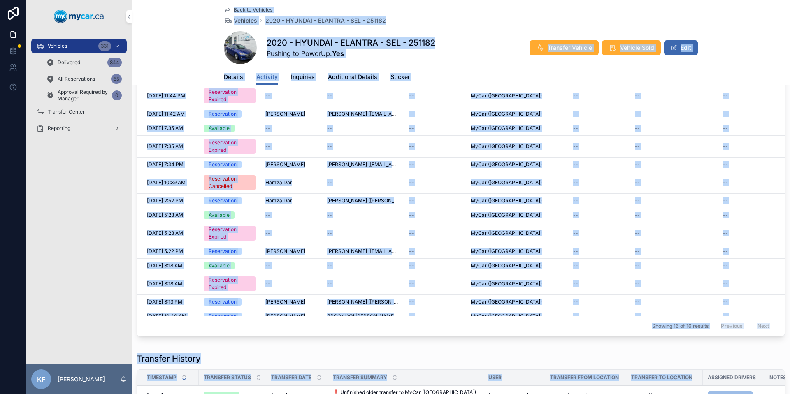
click at [665, 391] on div "Back to Vehicles Vehicles 2020 - HYUNDAI - ELANTRA - SEL - 251182 2020 - HYUNDA…" at bounding box center [461, 215] width 658 height 580
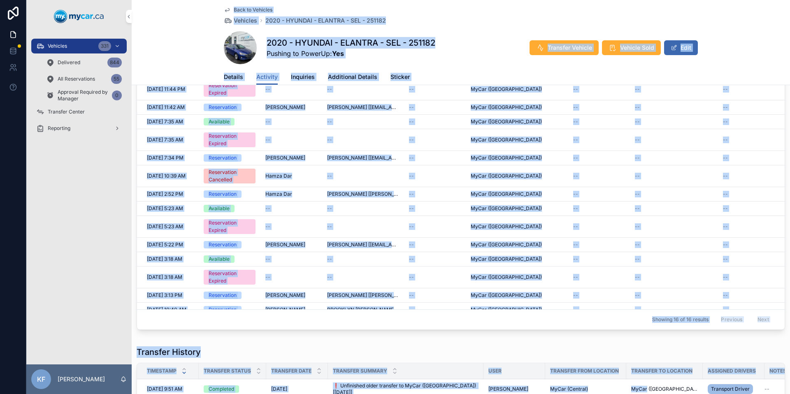
click at [667, 352] on div "Transfer History" at bounding box center [461, 352] width 648 height 12
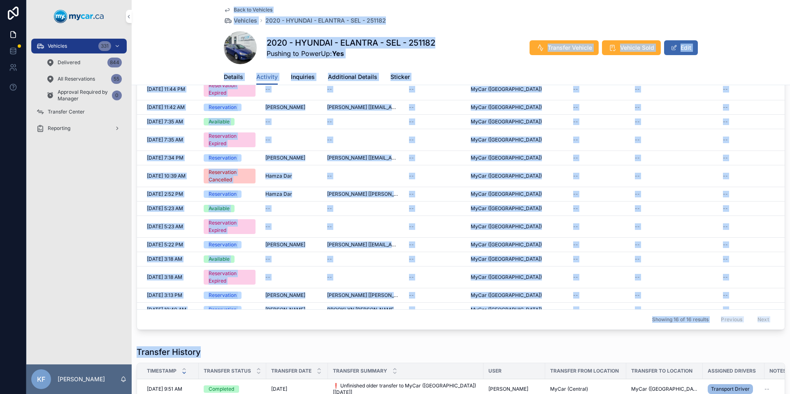
scroll to position [0, 0]
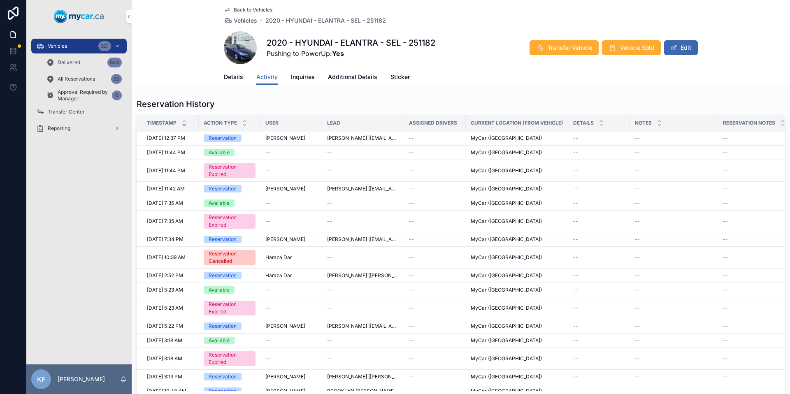
click at [171, 0] on html "Vehicles 331 Delivered 844 All Reservations 55 Approval Required by Manager 0 T…" at bounding box center [395, 197] width 790 height 394
click at [171, 24] on div "Back to Vehicles Vehicles 2020 - HYUNDAI - ELANTRA - SEL - 251182 2020 - HYUNDA…" at bounding box center [461, 42] width 658 height 85
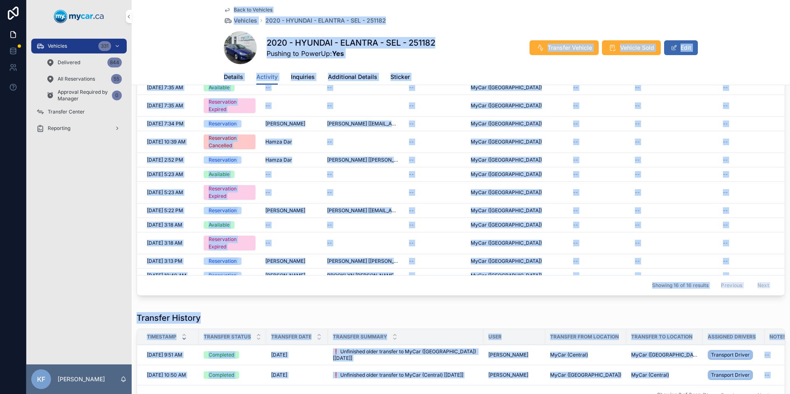
click at [642, 394] on div "Back to Vehicles Vehicles 2020 - HYUNDAI - ELANTRA - SEL - 251182 2020 - HYUNDA…" at bounding box center [461, 174] width 658 height 580
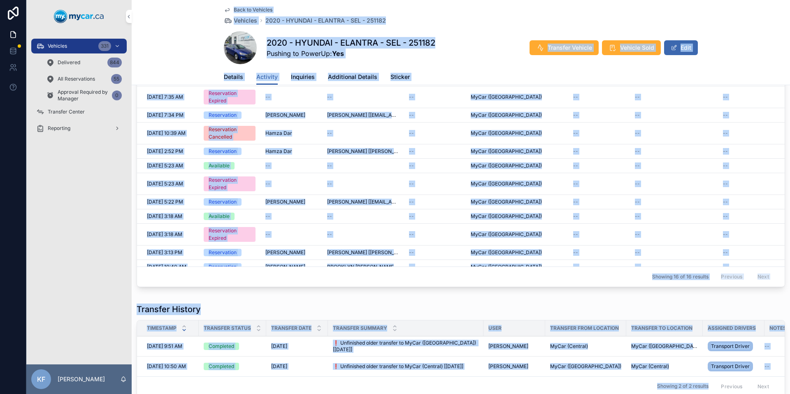
click at [617, 313] on div "Transfer History" at bounding box center [461, 309] width 648 height 12
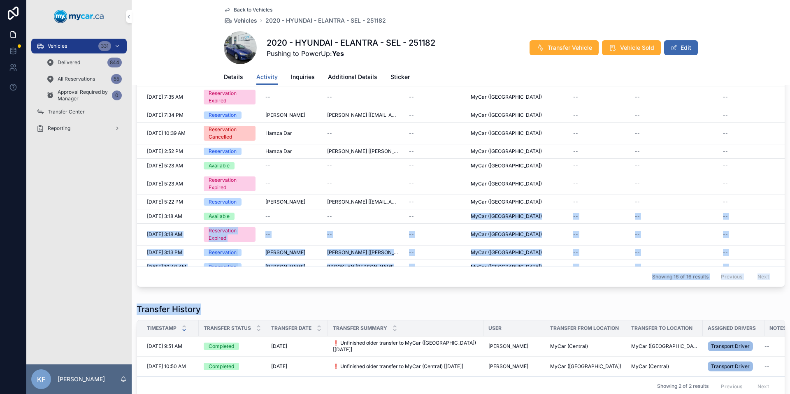
scroll to position [11, 0]
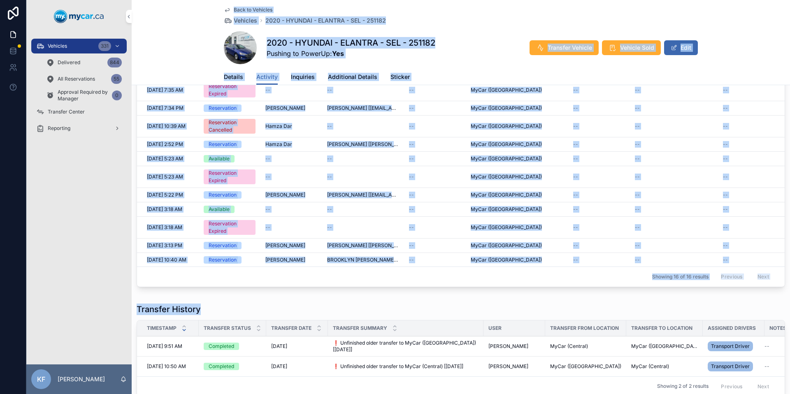
click at [221, 7] on div "Back to Vehicles Vehicles 2020 - HYUNDAI - ELANTRA - SEL - 251182 2020 - HYUNDA…" at bounding box center [461, 166] width 658 height 580
click at [181, 26] on div "Back to Vehicles Vehicles 2020 - HYUNDAI - ELANTRA - SEL - 251182 2020 - HYUNDA…" at bounding box center [461, 42] width 658 height 85
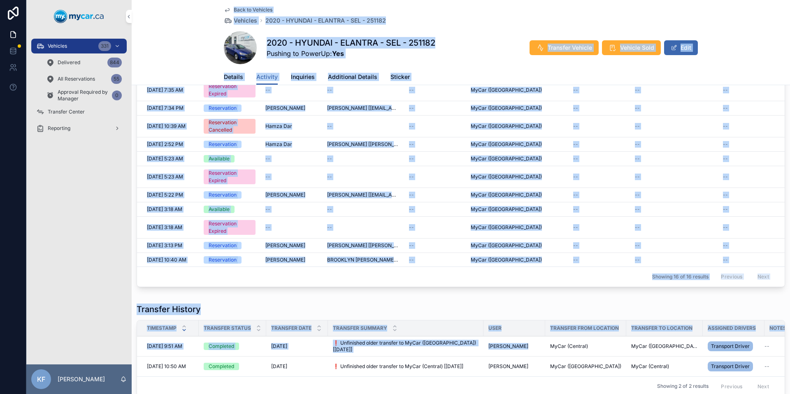
click at [571, 337] on div "Back to Vehicles Vehicles 2020 - HYUNDAI - ELANTRA - SEL - 251182 2020 - HYUNDA…" at bounding box center [461, 166] width 658 height 580
click at [567, 310] on div "Transfer History" at bounding box center [461, 309] width 648 height 12
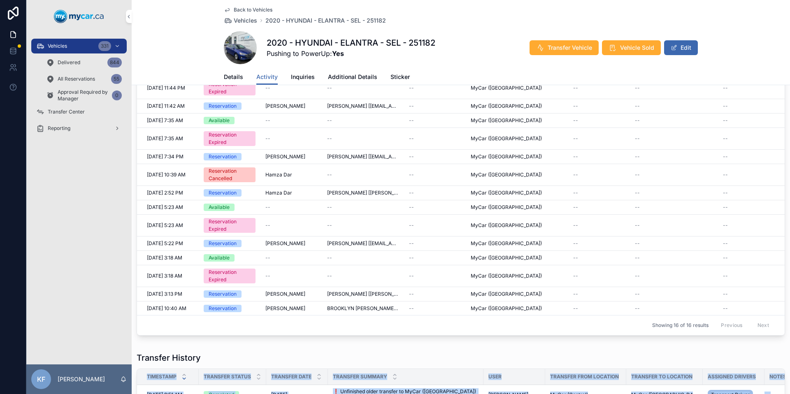
scroll to position [0, 0]
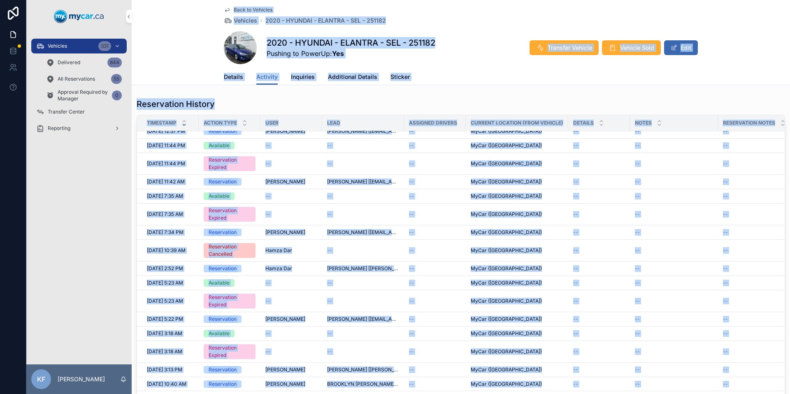
click at [210, 9] on div "Back to Vehicles Vehicles 2020 - HYUNDAI - ELANTRA - SEL - 251182 2020 - HYUNDA…" at bounding box center [461, 290] width 658 height 580
click at [188, 18] on div "Back to Vehicles Vehicles 2020 - HYUNDAI - ELANTRA - SEL - 251182 2020 - HYUNDA…" at bounding box center [461, 42] width 658 height 85
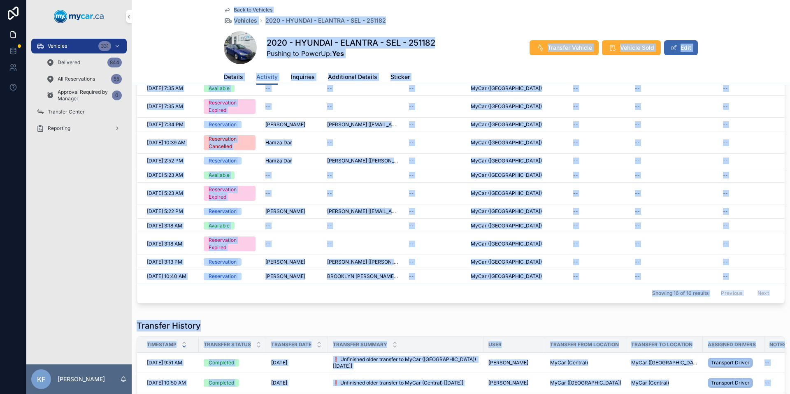
scroll to position [155, 0]
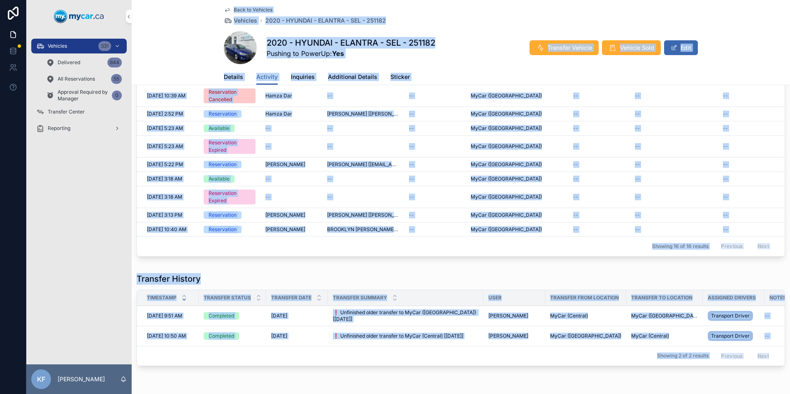
click at [769, 366] on div "Back to Vehicles Vehicles 2020 - HYUNDAI - ELANTRA - SEL - 251182 2020 - HYUNDA…" at bounding box center [461, 135] width 658 height 580
click at [751, 391] on div "Back to Vehicles Vehicles 2020 - HYUNDAI - ELANTRA - SEL - 251182 2020 - HYUNDA…" at bounding box center [461, 135] width 658 height 580
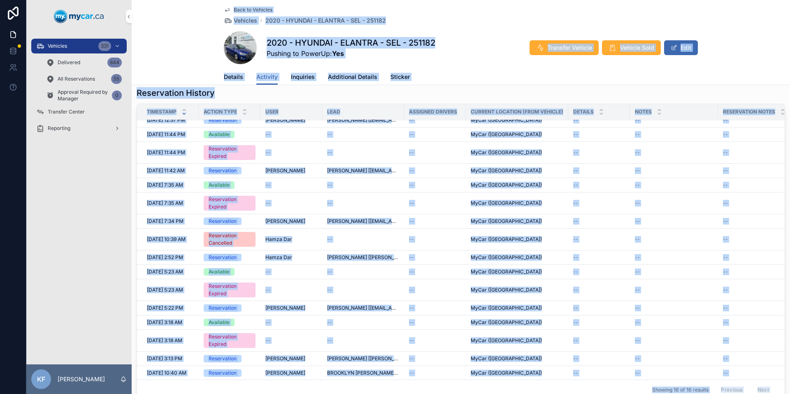
scroll to position [0, 0]
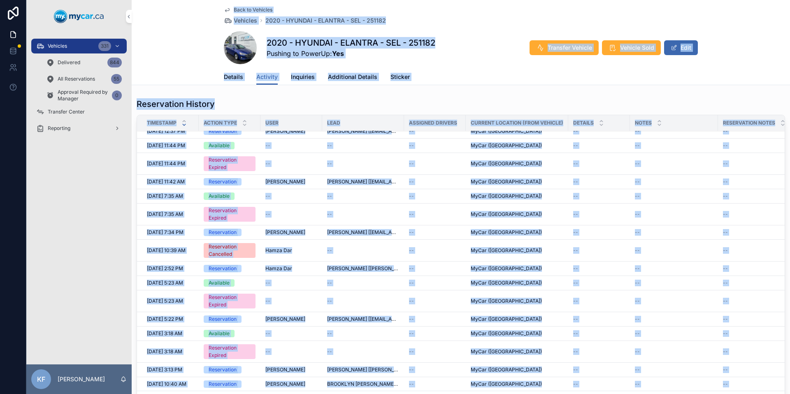
click at [220, 6] on div "Back to Vehicles Vehicles 2020 - HYUNDAI - ELANTRA - SEL - 251182 2020 - HYUNDA…" at bounding box center [461, 290] width 658 height 580
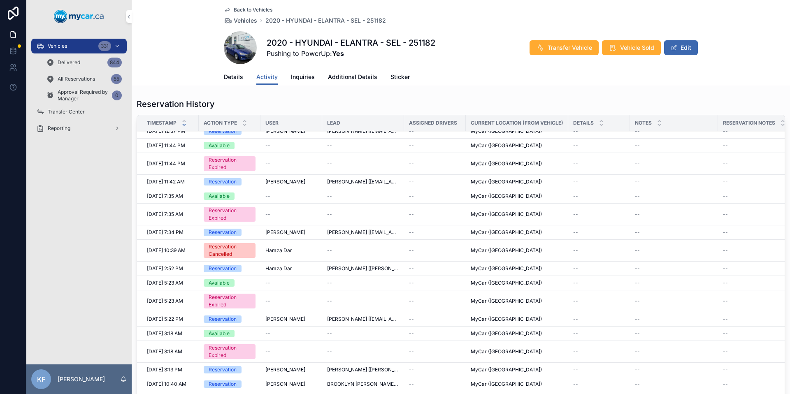
click at [186, 13] on div "Back to Vehicles Vehicles 2020 - HYUNDAI - ELANTRA - SEL - 251182 2020 - HYUNDA…" at bounding box center [461, 42] width 658 height 85
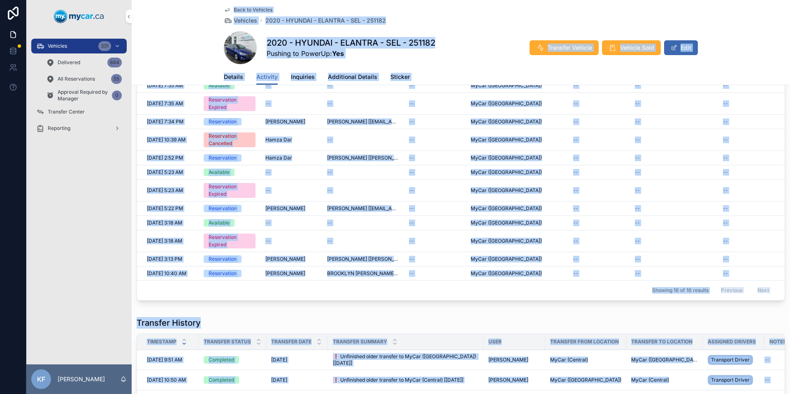
click at [630, 394] on div "Back to Vehicles Vehicles 2020 - HYUNDAI - ELANTRA - SEL - 251182 2020 - HYUNDA…" at bounding box center [461, 179] width 658 height 580
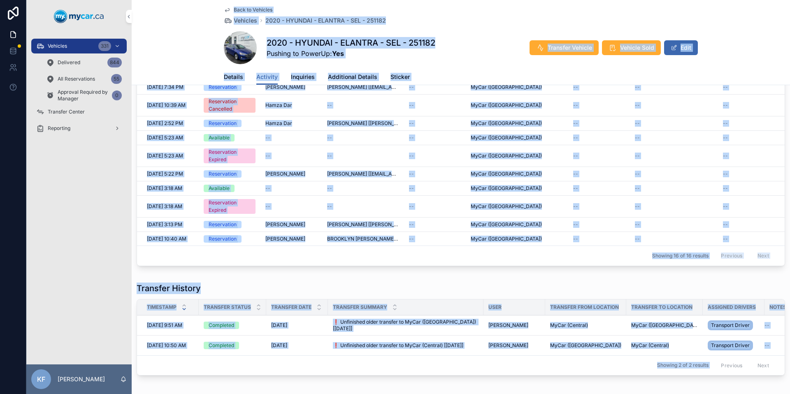
click at [588, 276] on div "Reservation History Timestamp Action Type User Lead Assigned Drivers Current Lo…" at bounding box center [461, 166] width 658 height 432
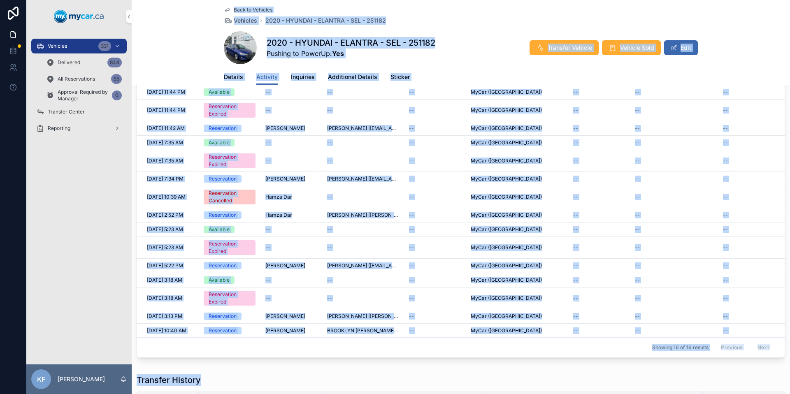
scroll to position [0, 0]
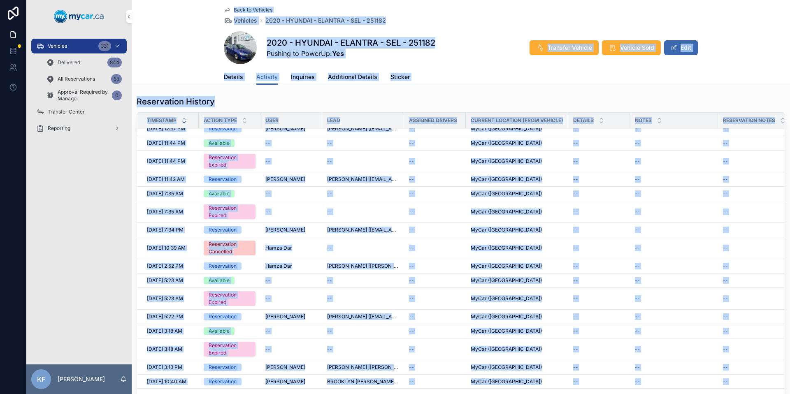
click at [164, 4] on div "Back to Vehicles Vehicles 2020 - HYUNDAI - ELANTRA - SEL - 251182 2020 - HYUNDA…" at bounding box center [461, 288] width 658 height 580
